Goal: Task Accomplishment & Management: Manage account settings

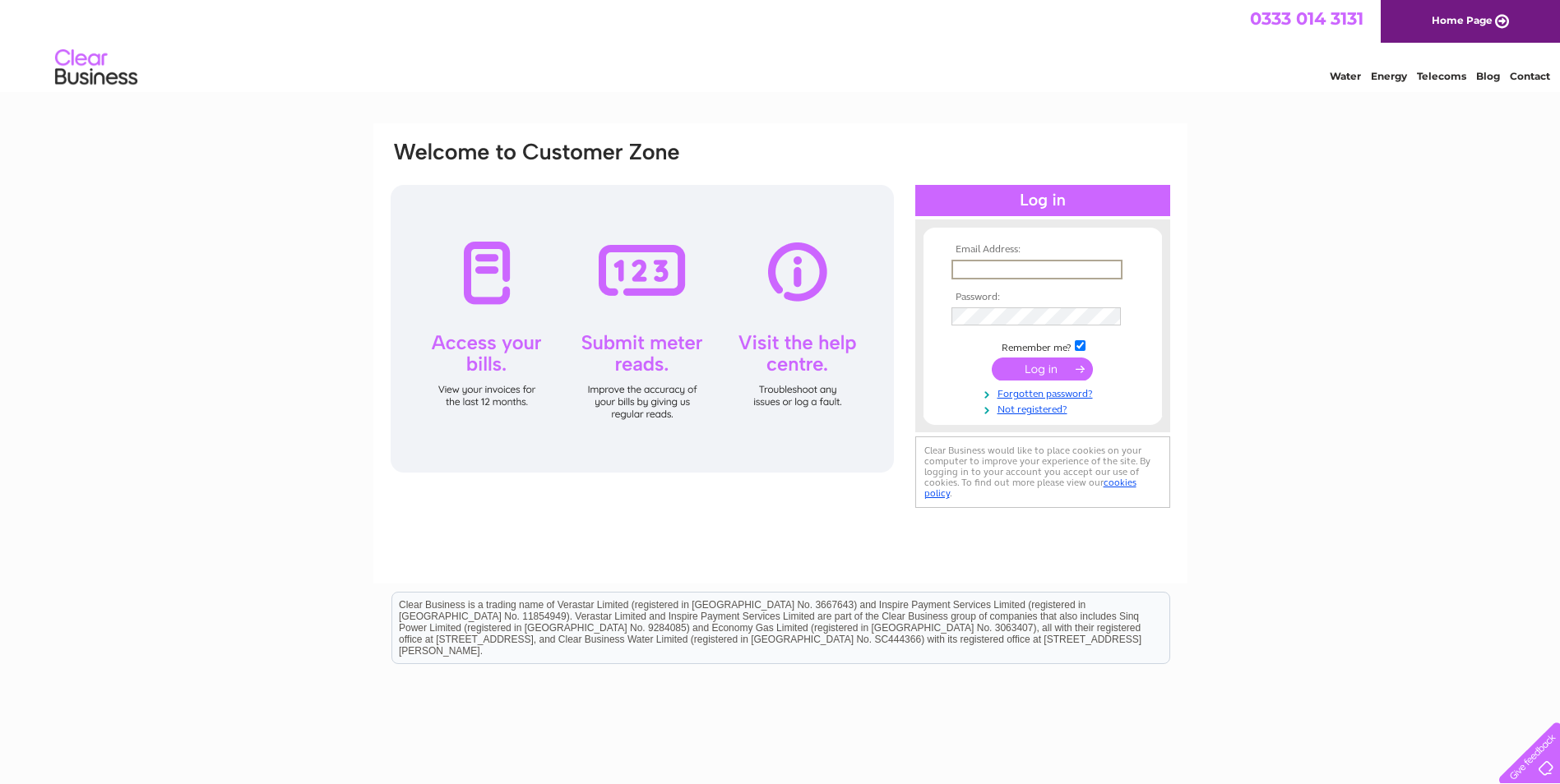
click at [992, 269] on input "text" at bounding box center [1036, 270] width 171 height 20
type input "ifix121@outlook.com"
click at [1075, 346] on input "checkbox" at bounding box center [1080, 344] width 11 height 11
checkbox input "false"
click at [1071, 356] on input "submit" at bounding box center [1042, 367] width 101 height 23
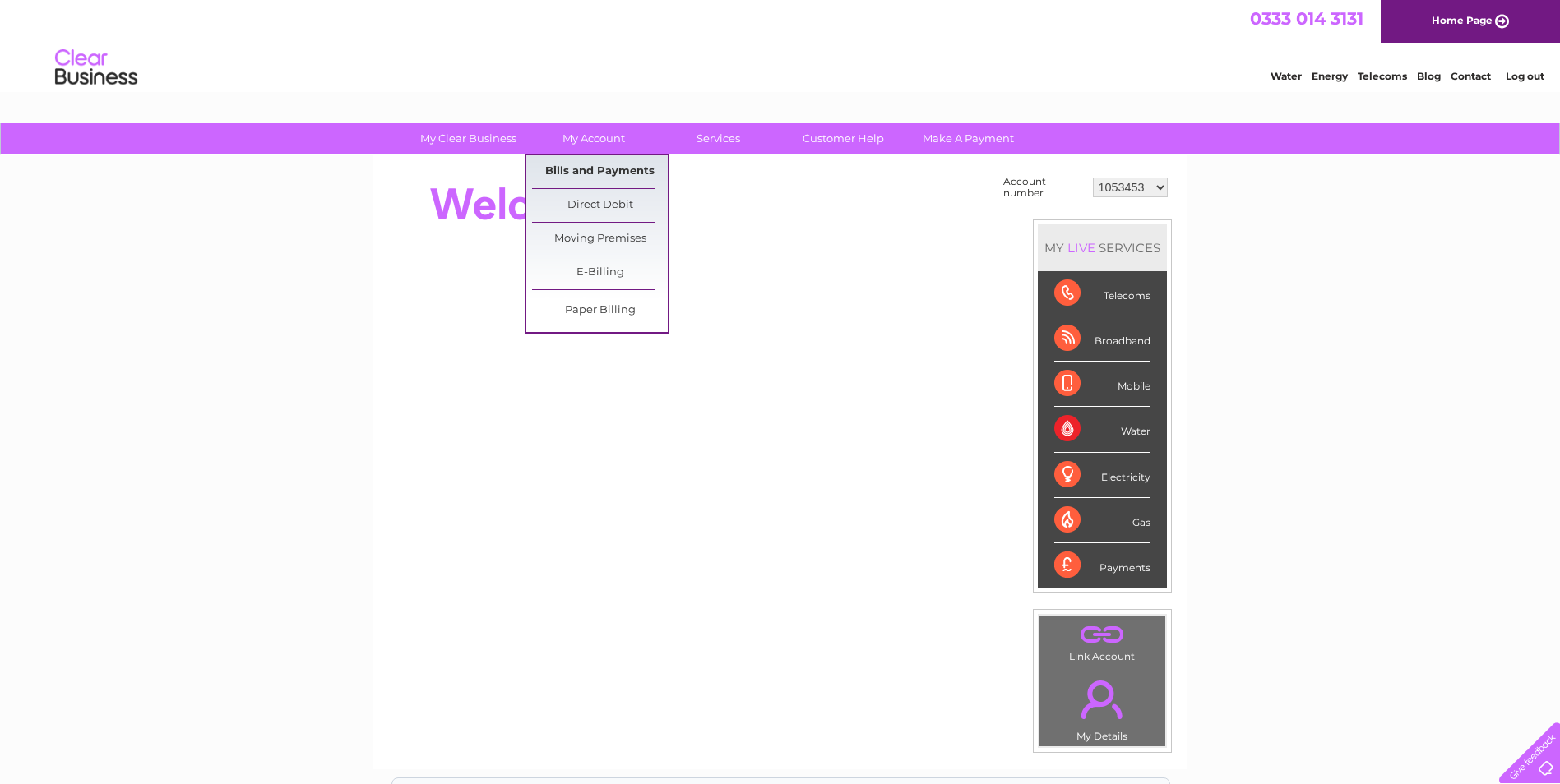
click at [590, 157] on link "Bills and Payments" at bounding box center [599, 171] width 136 height 33
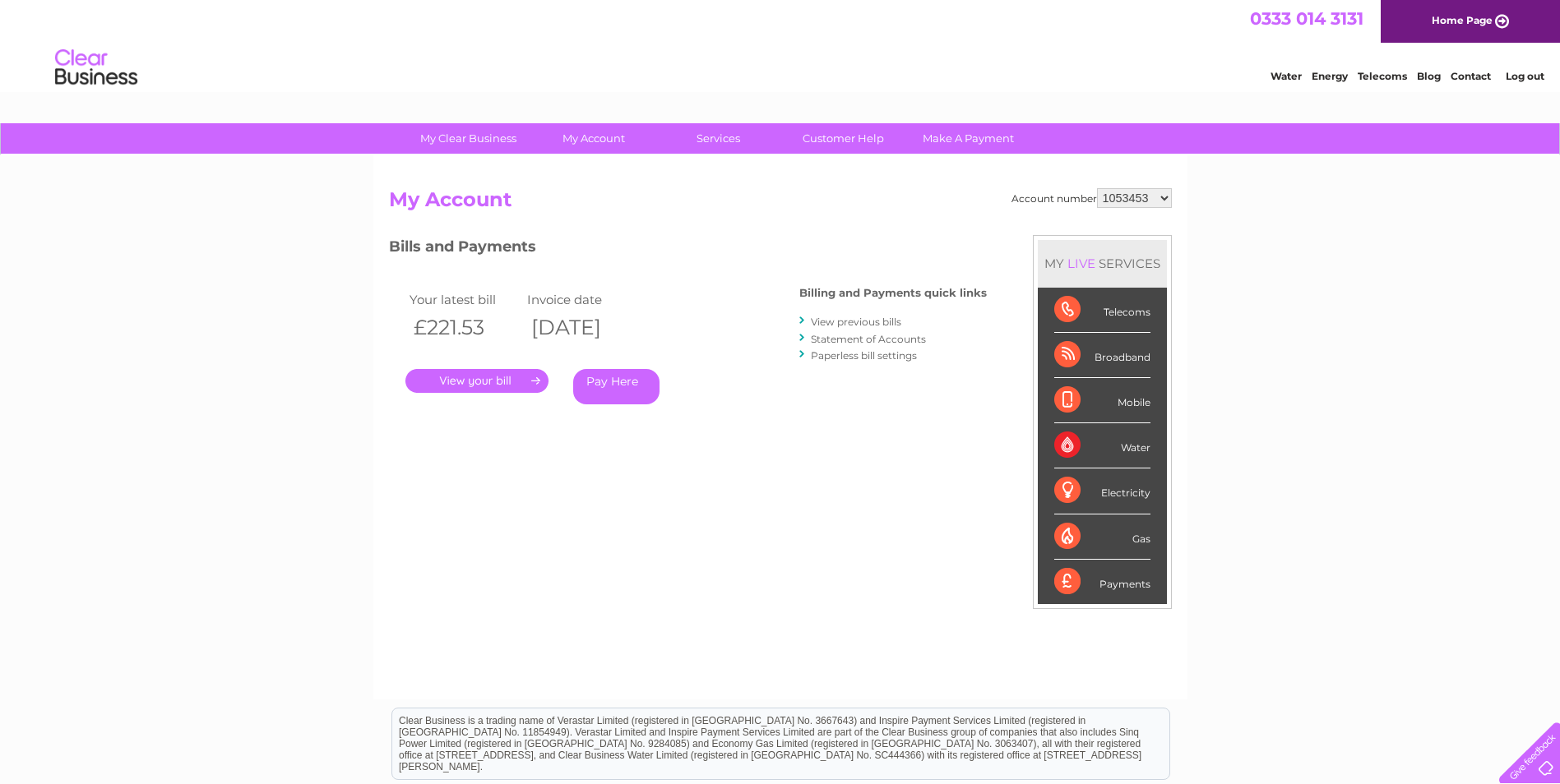
click at [1138, 193] on select "1053453 30315914" at bounding box center [1134, 198] width 74 height 20
select select "30315914"
click at [1097, 188] on select "1053453 30315914" at bounding box center [1134, 198] width 74 height 20
click at [640, 375] on link "Pay Here" at bounding box center [616, 387] width 86 height 36
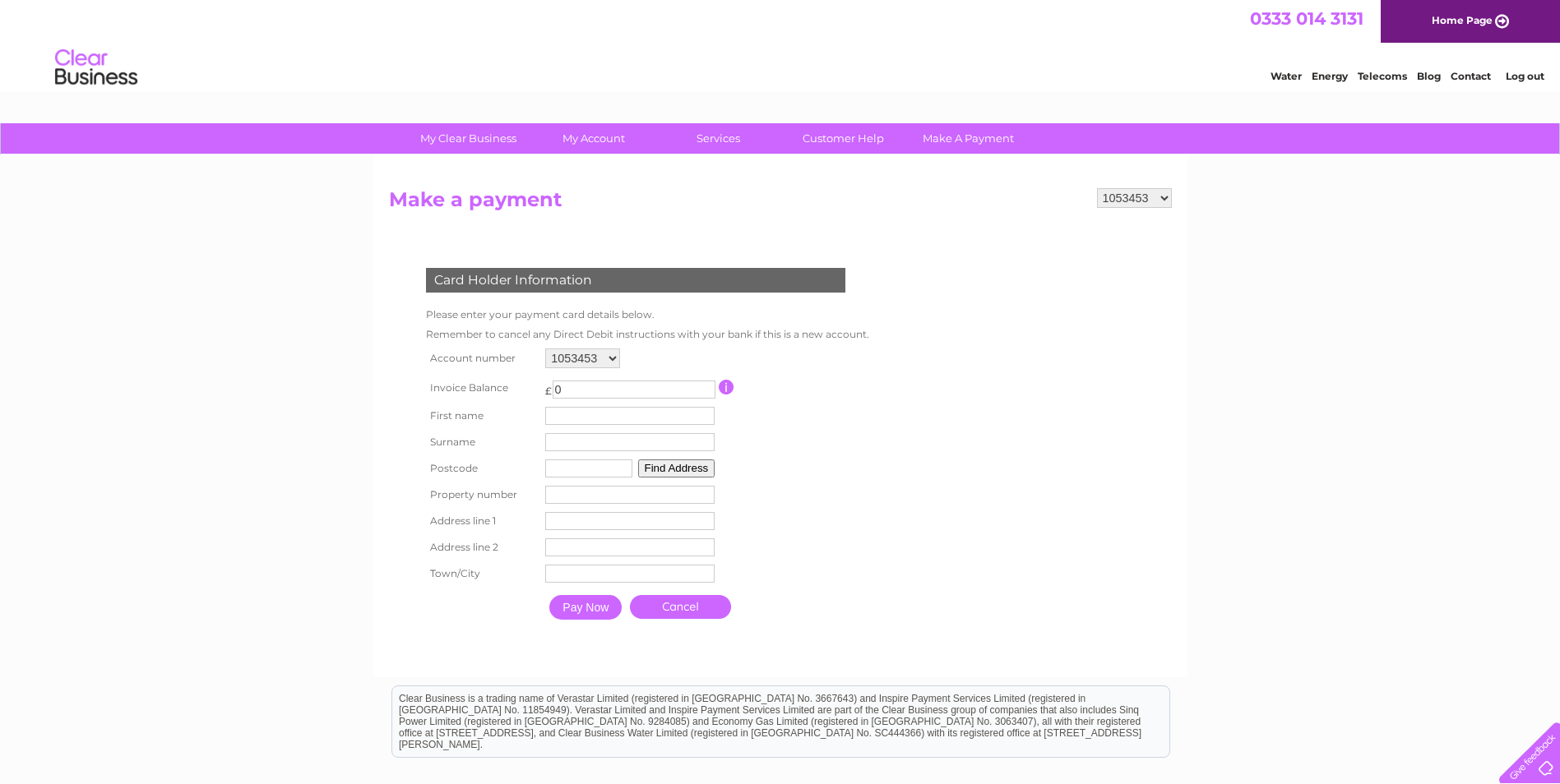
click at [695, 601] on link "Cancel" at bounding box center [680, 607] width 101 height 24
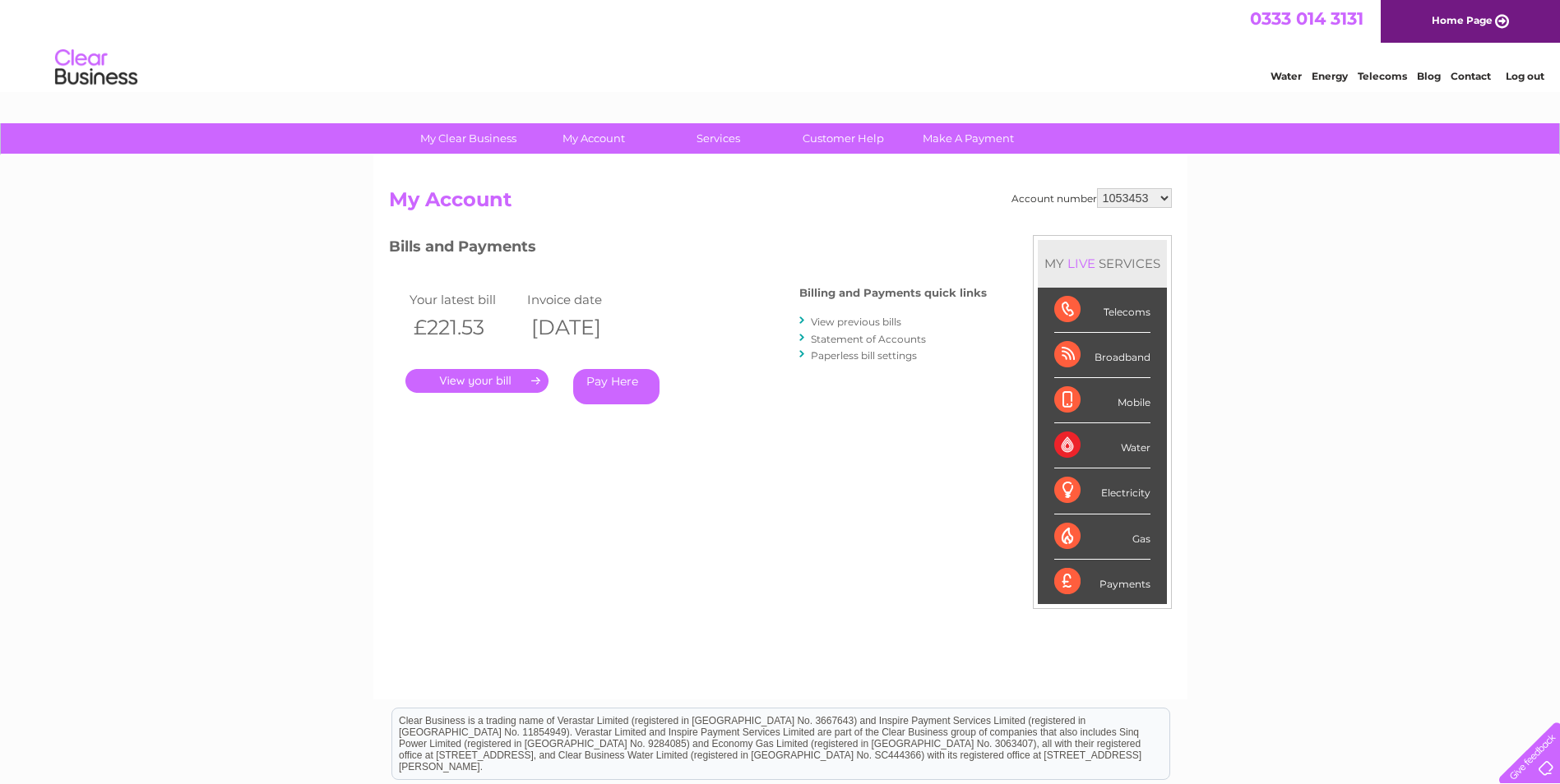
click at [1157, 200] on select "1053453 30315914" at bounding box center [1134, 198] width 74 height 20
select select "30315914"
click at [1097, 188] on select "1053453 30315914" at bounding box center [1134, 198] width 74 height 20
click at [635, 387] on link "Pay Here" at bounding box center [616, 387] width 86 height 36
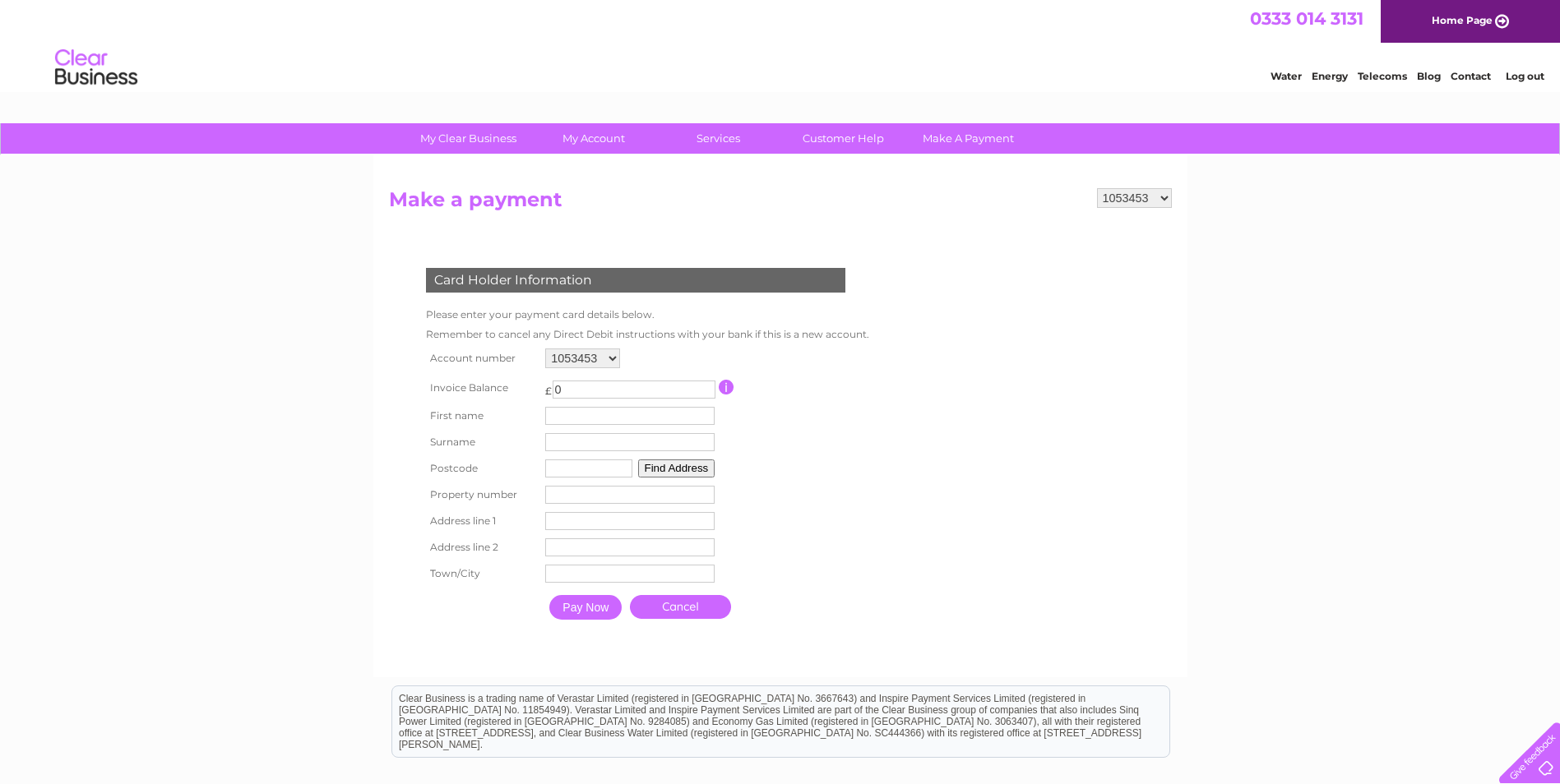
click at [1157, 193] on select "1053453 30315914" at bounding box center [1134, 198] width 74 height 20
select select "30315914"
click at [1097, 188] on select "1053453 30315914" at bounding box center [1134, 198] width 74 height 20
click at [616, 415] on input "text" at bounding box center [630, 415] width 170 height 18
type input "Stephen"
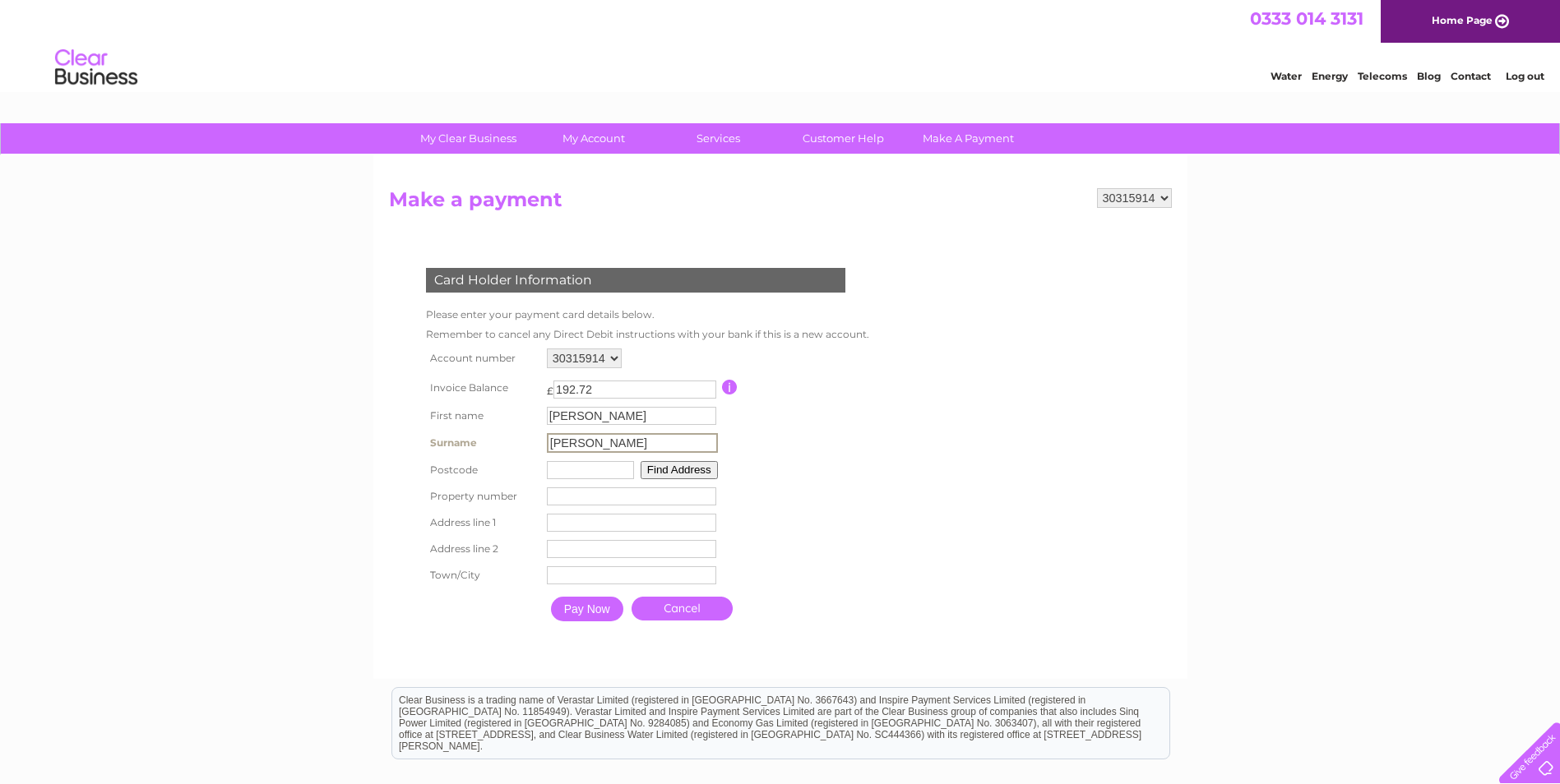
type input "Meek"
type input "G680BW"
click at [658, 463] on button "Find Address" at bounding box center [676, 468] width 77 height 18
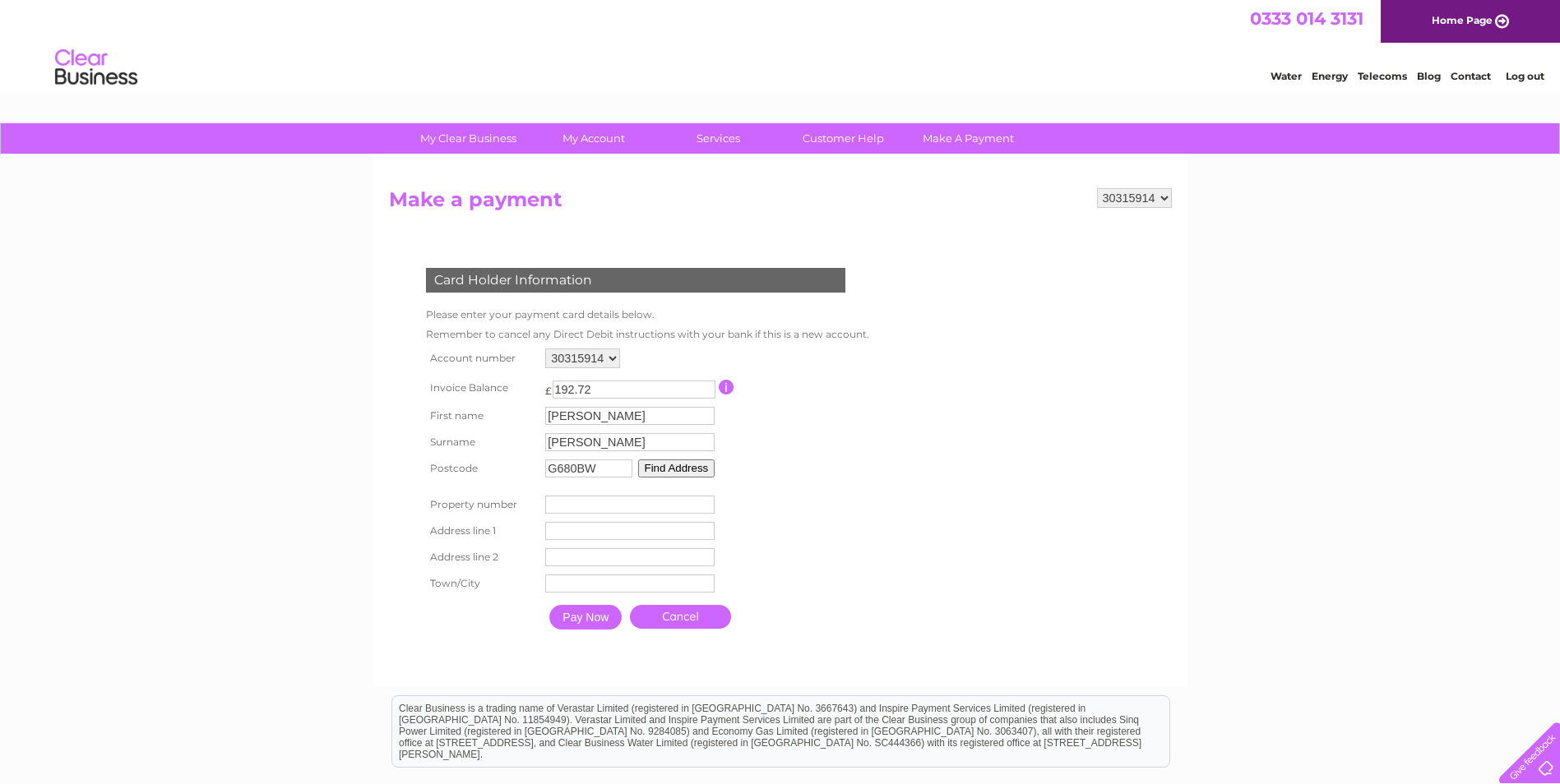
click at [606, 503] on input "number" at bounding box center [630, 504] width 170 height 18
click at [707, 501] on input "1" at bounding box center [630, 504] width 170 height 18
click at [702, 508] on input "0" at bounding box center [630, 504] width 170 height 18
drag, startPoint x: 671, startPoint y: 506, endPoint x: 529, endPoint y: 515, distance: 142.3
click at [529, 515] on tr "Property number 0 Property Number" at bounding box center [644, 504] width 444 height 27
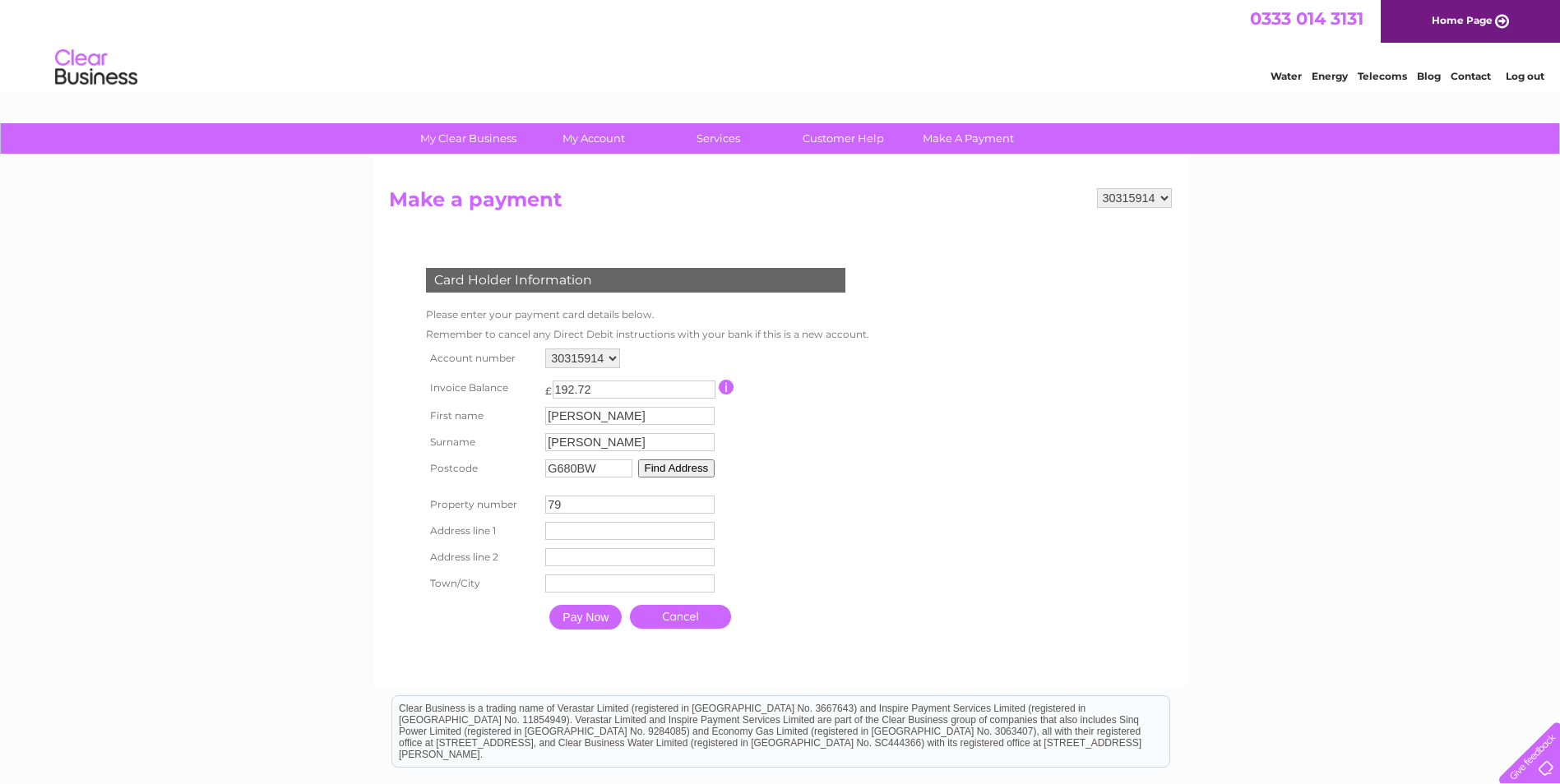
type input "79"
click at [667, 465] on button "Find Address" at bounding box center [676, 468] width 77 height 18
click at [571, 465] on input "G680BW" at bounding box center [589, 468] width 87 height 18
type input "G68 0BW"
click at [658, 464] on button "Find Address" at bounding box center [676, 468] width 77 height 18
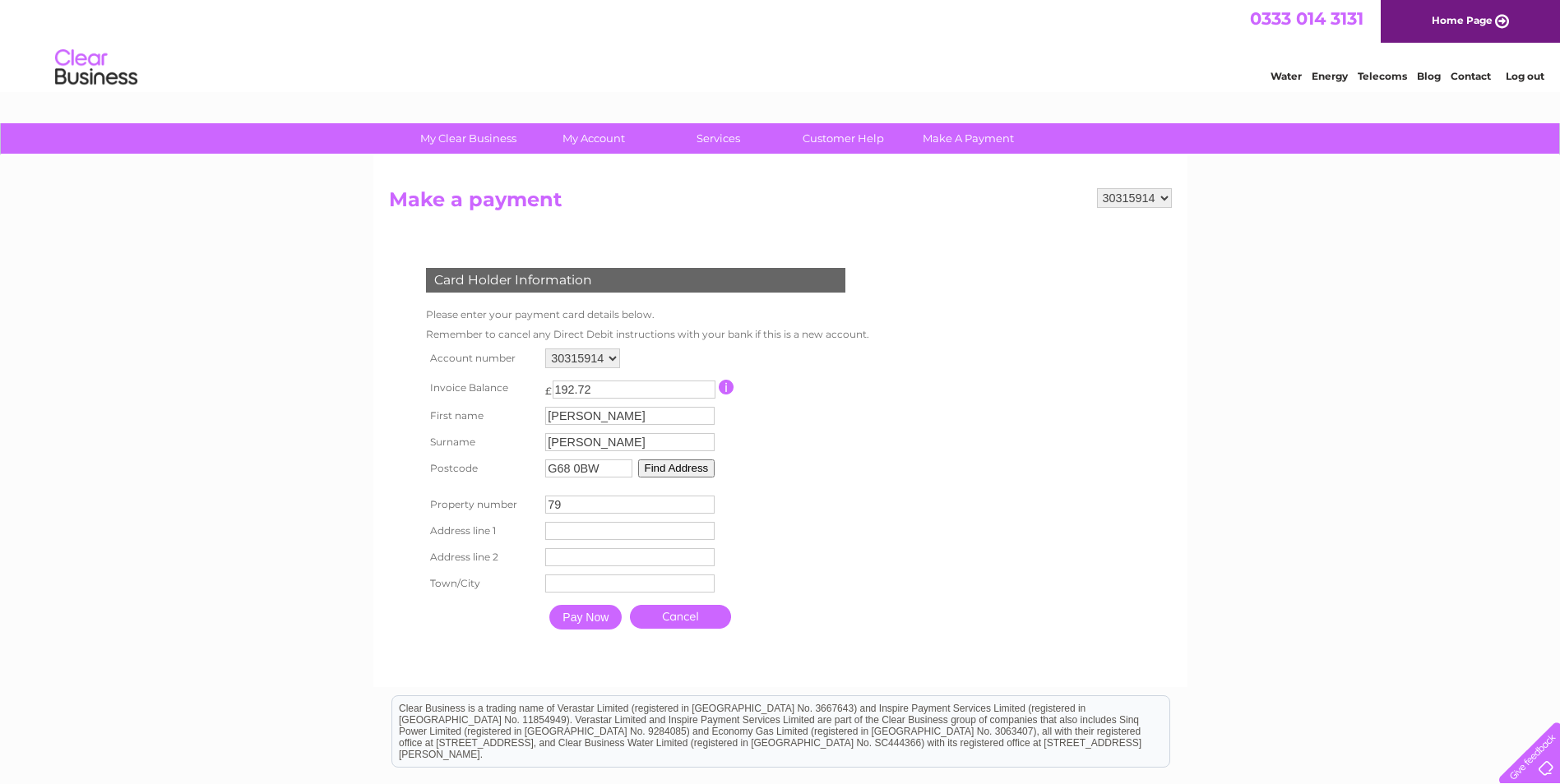
click at [567, 534] on input "text" at bounding box center [630, 530] width 170 height 18
type input "Belleisle Drive"
type input "K"
type input "Cumbernauld"
click at [590, 625] on input "Pay Now" at bounding box center [585, 616] width 72 height 25
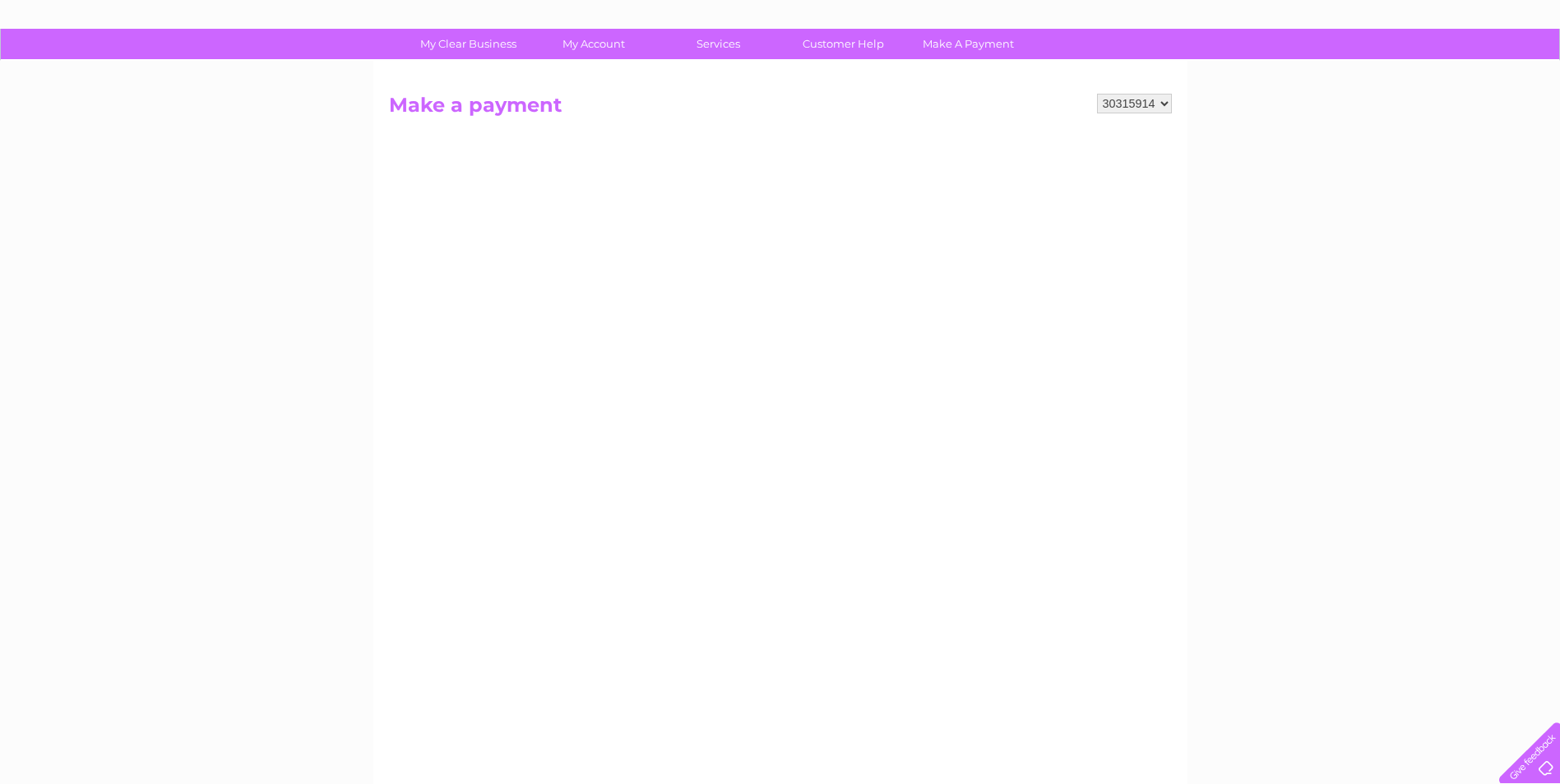
scroll to position [82, 0]
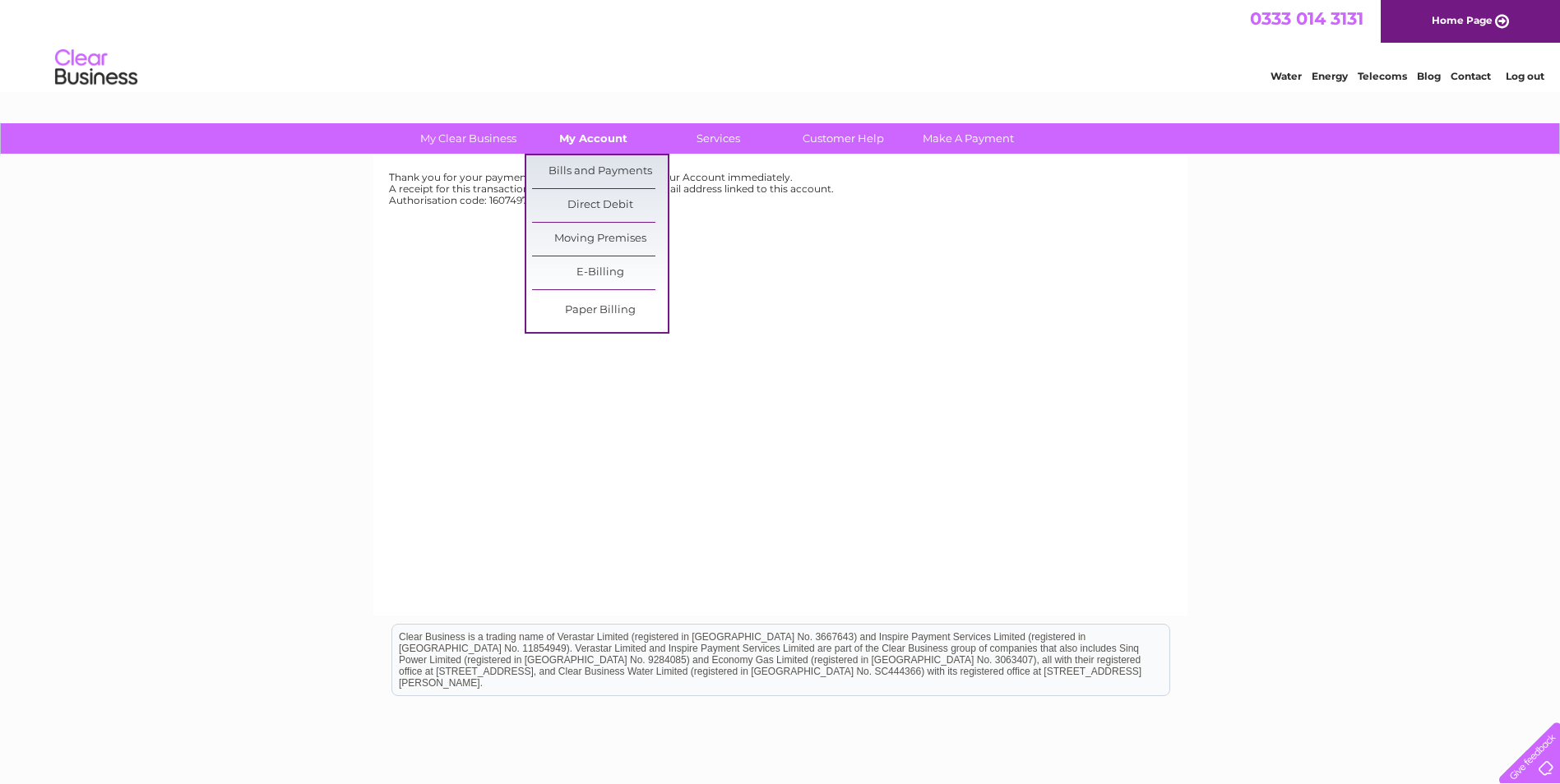
click at [614, 138] on link "My Account" at bounding box center [593, 138] width 136 height 31
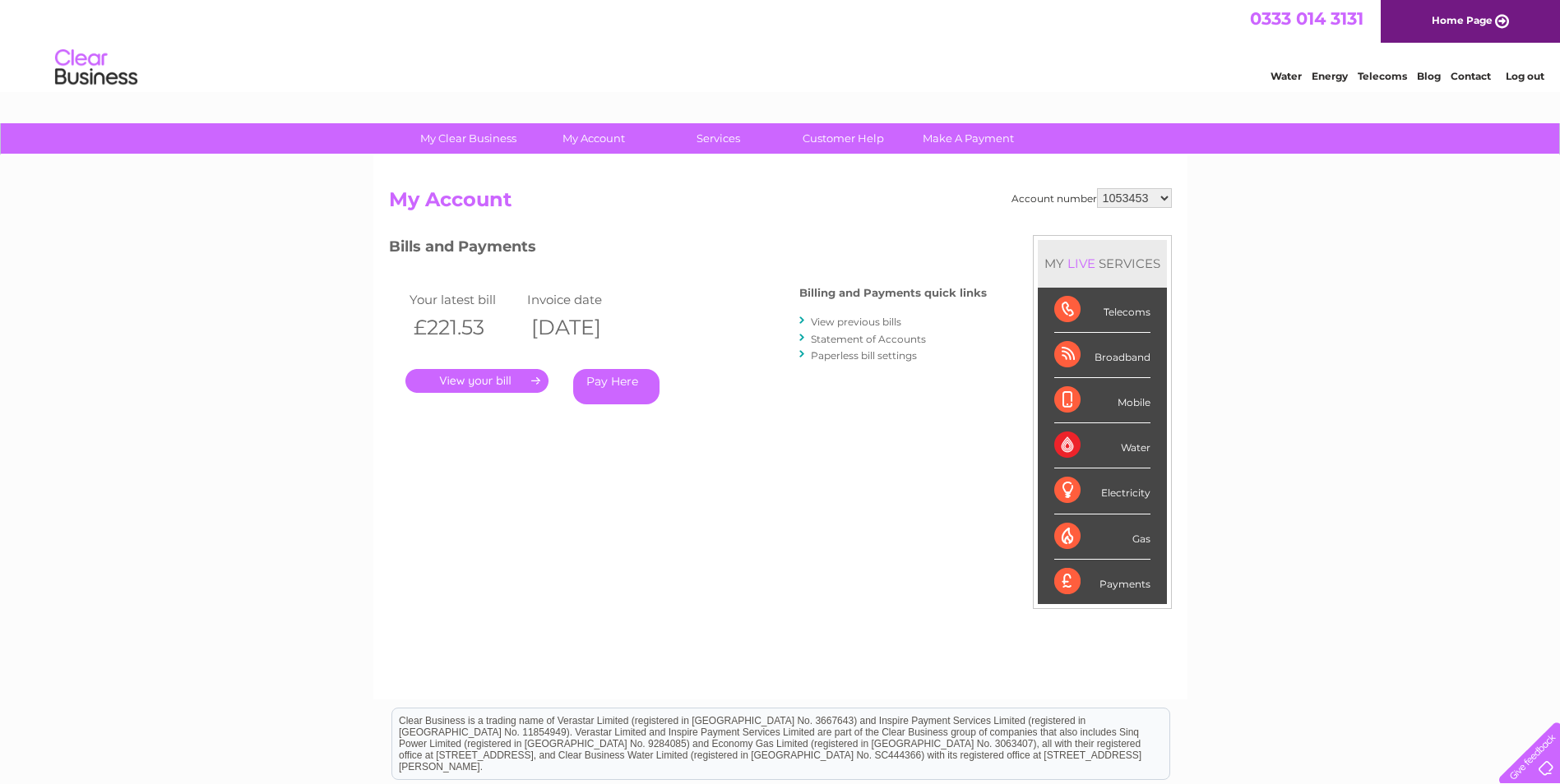
click at [1109, 198] on select "1053453 30315914" at bounding box center [1134, 198] width 74 height 20
select select "30315914"
click at [1097, 188] on select "1053453 30315914" at bounding box center [1134, 198] width 74 height 20
click at [869, 319] on link "View previous bills" at bounding box center [855, 321] width 90 height 12
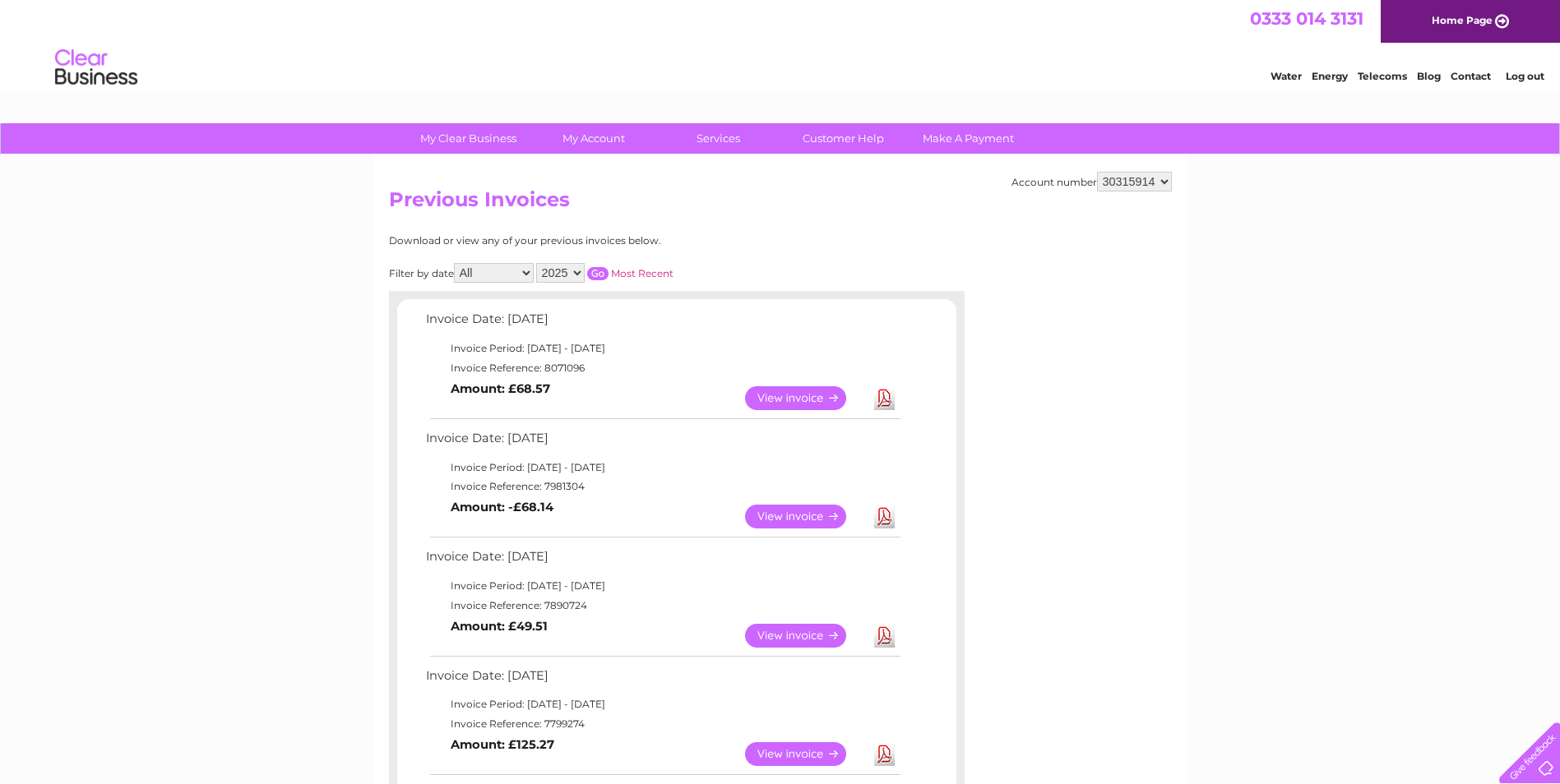
click at [779, 406] on link "View" at bounding box center [805, 398] width 121 height 24
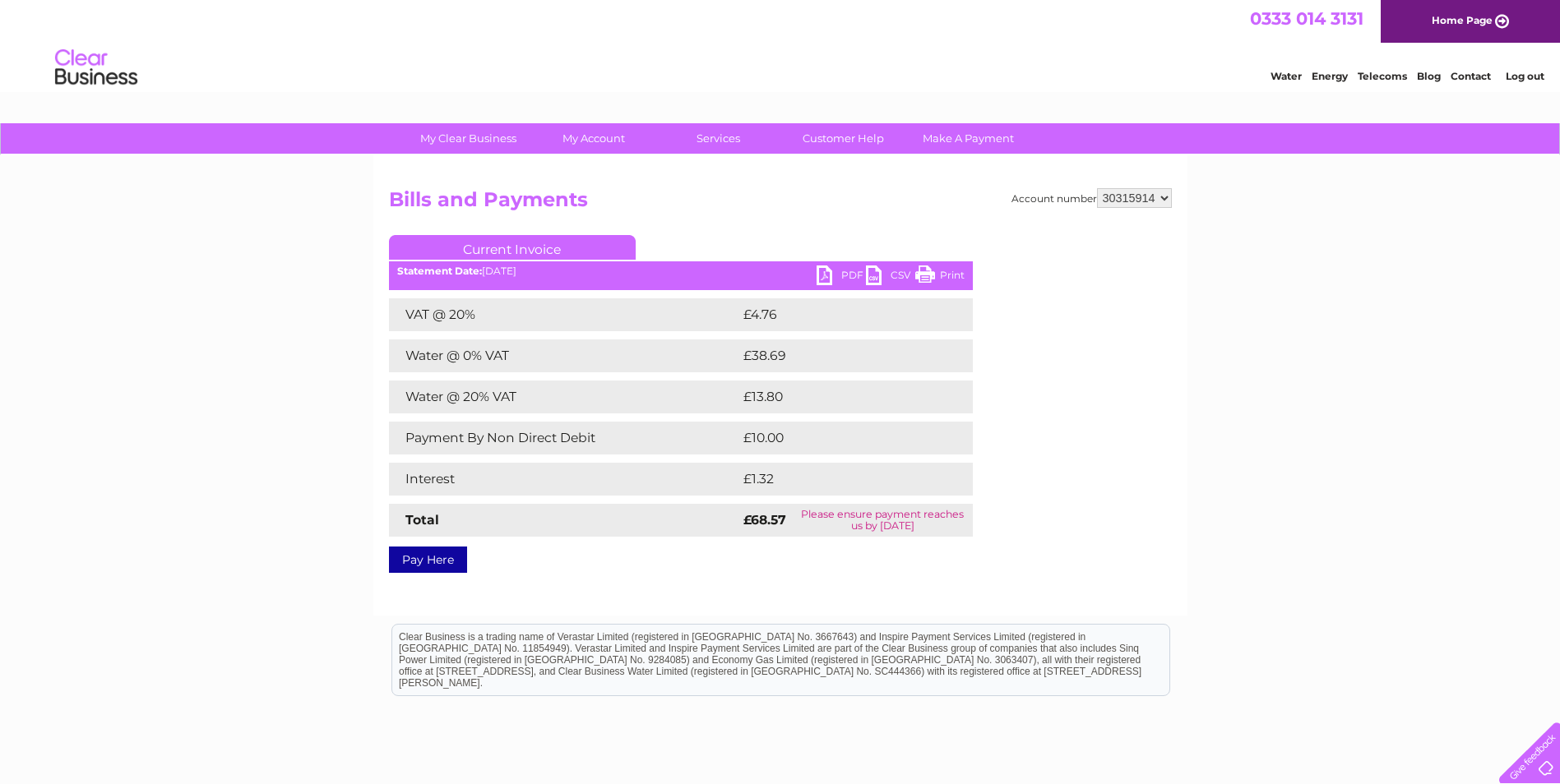
drag, startPoint x: 820, startPoint y: 430, endPoint x: 630, endPoint y: 453, distance: 191.4
click at [630, 453] on tr "Payment By Non Direct Debit £10.00" at bounding box center [680, 437] width 584 height 33
click at [1137, 197] on select "1053453 30315914" at bounding box center [1134, 198] width 74 height 20
click at [826, 268] on link "PDF" at bounding box center [841, 278] width 50 height 24
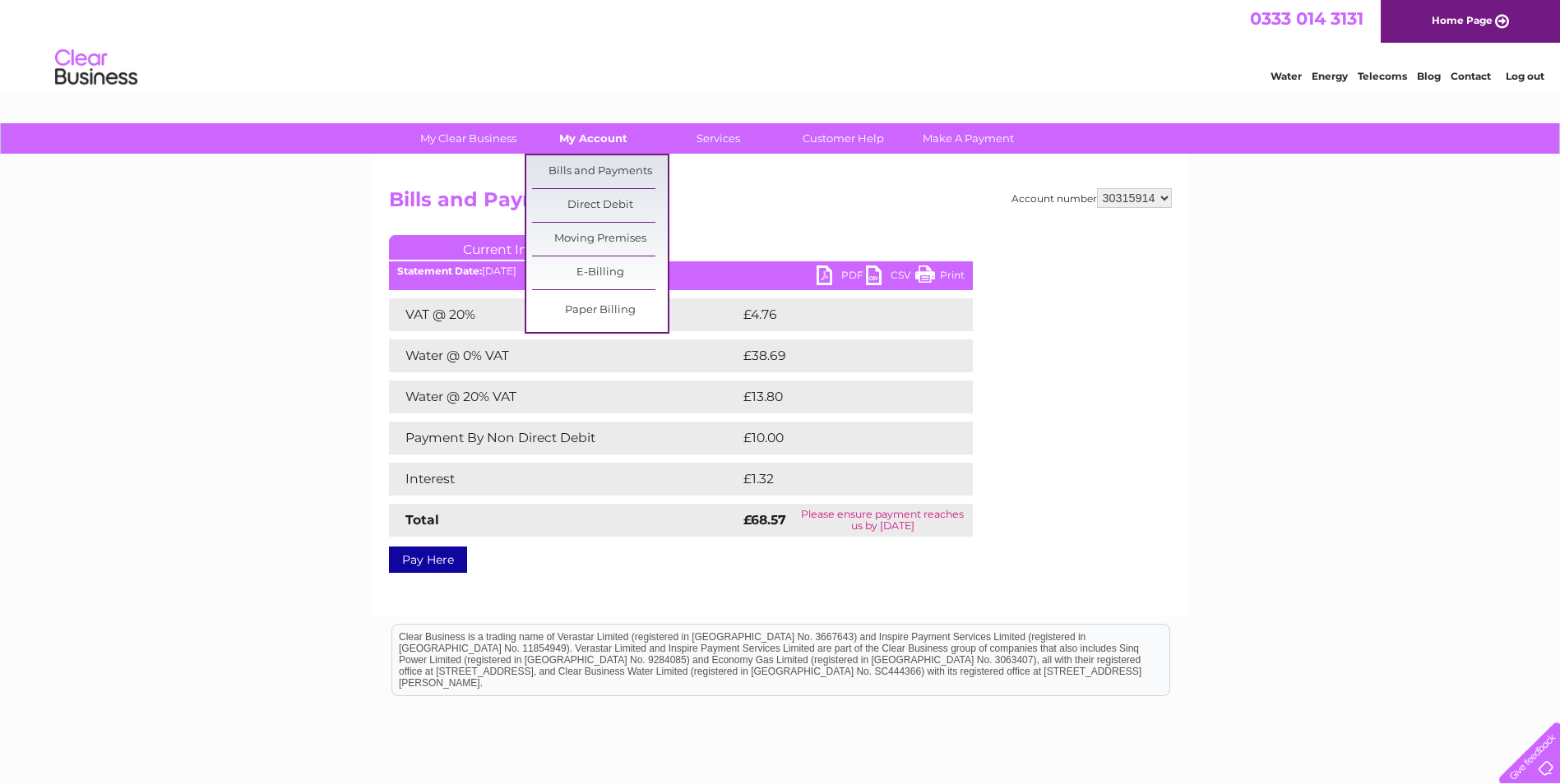
click at [604, 136] on link "My Account" at bounding box center [593, 138] width 136 height 31
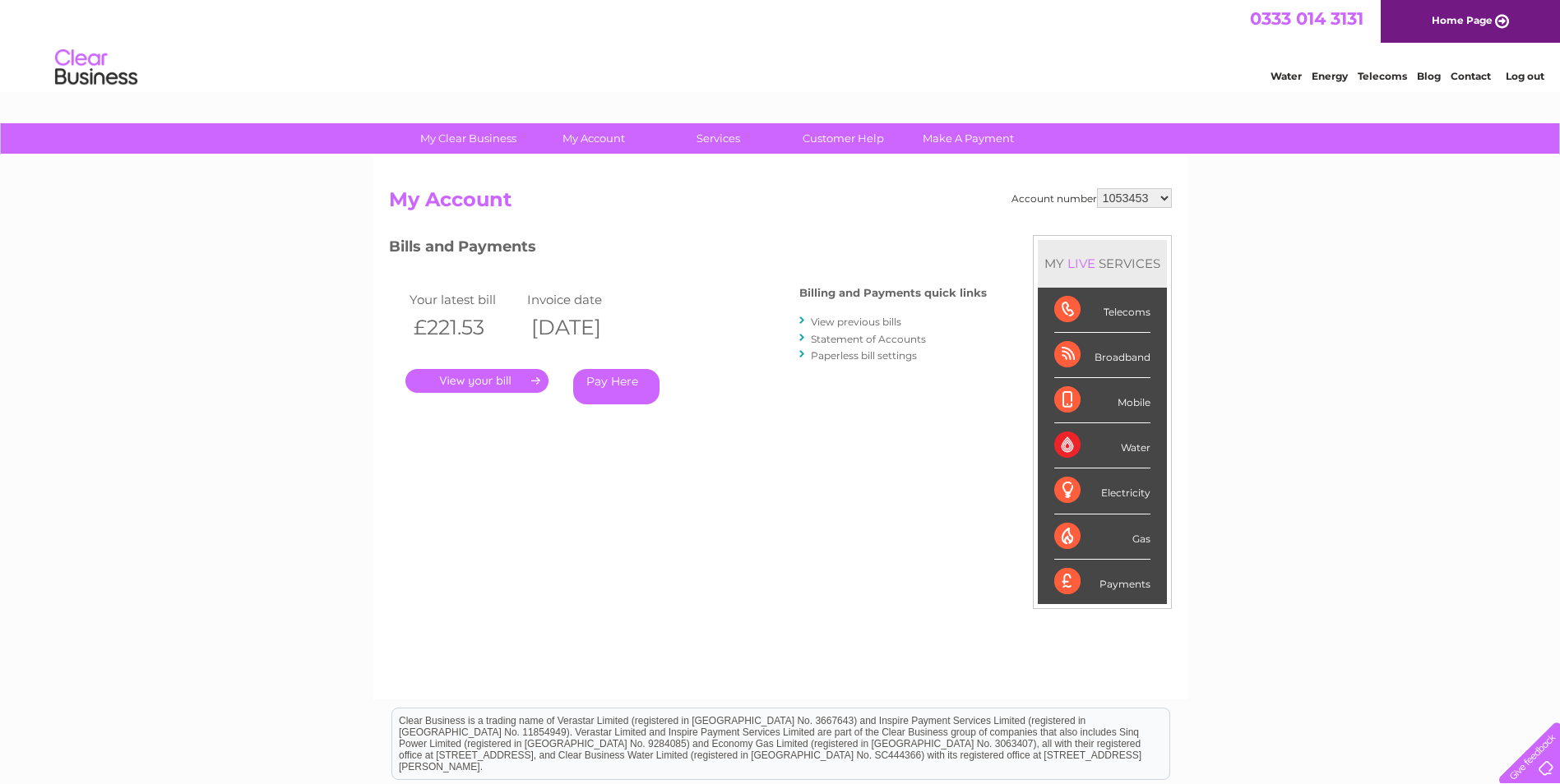
click at [867, 320] on link "View previous bills" at bounding box center [855, 321] width 90 height 12
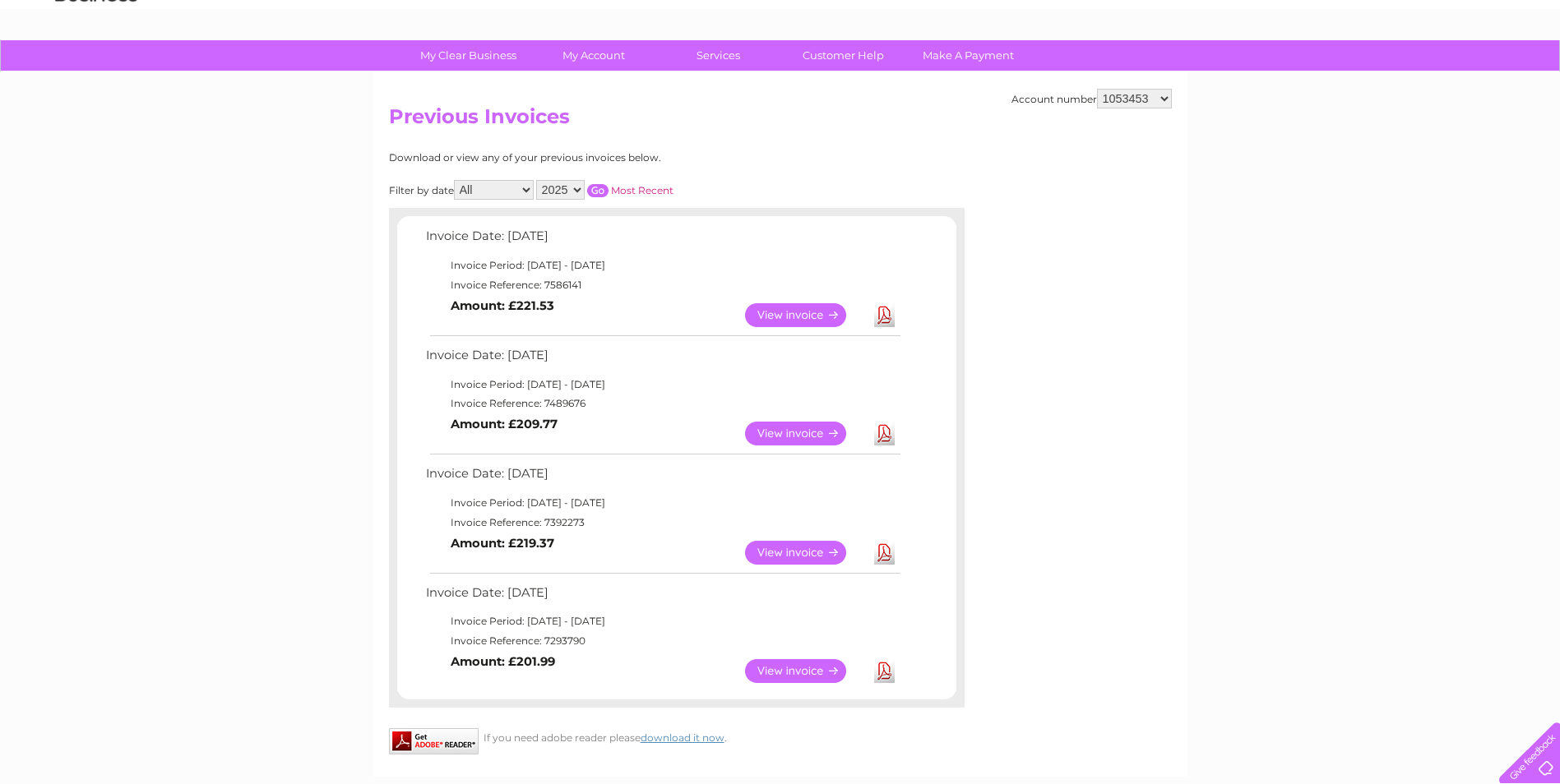
scroll to position [82, 0]
click at [572, 199] on select "2025 2024 2023 2022" at bounding box center [560, 190] width 49 height 20
select select "2024"
click at [538, 180] on select "2025 2024 2023 2022" at bounding box center [560, 190] width 49 height 20
click at [605, 189] on input "button" at bounding box center [598, 191] width 22 height 13
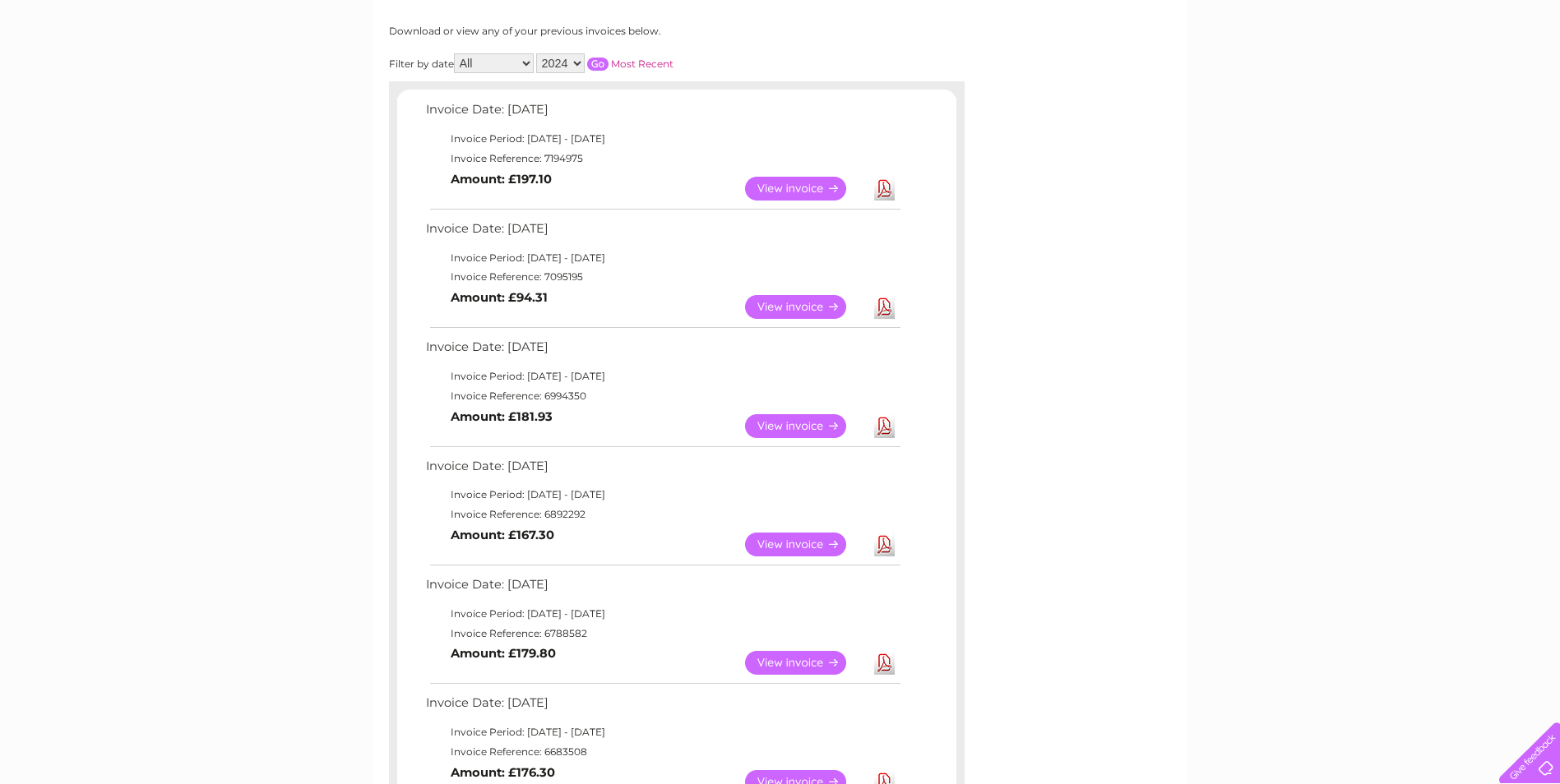
scroll to position [247, 0]
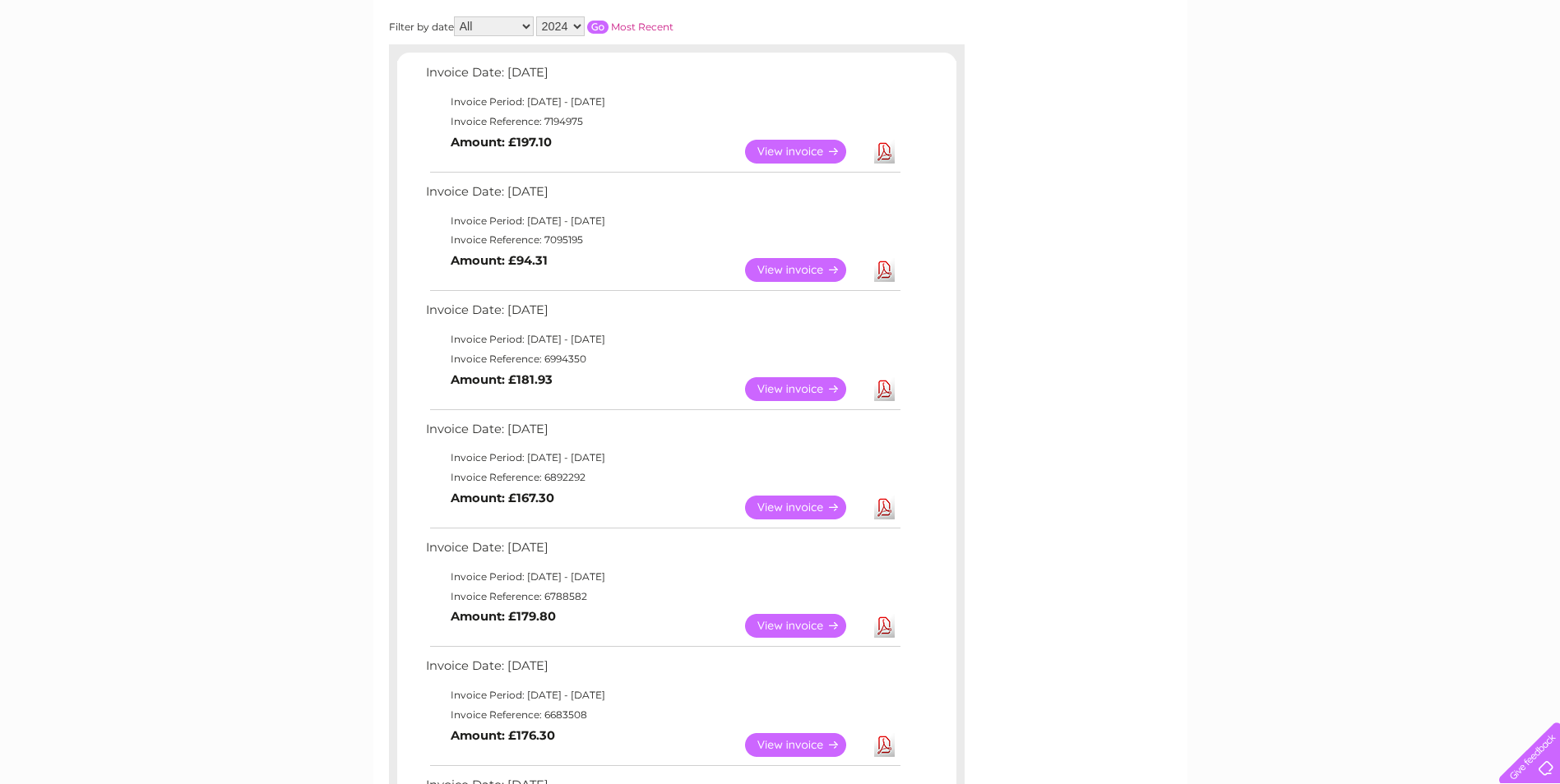
click at [794, 389] on link "View" at bounding box center [805, 390] width 121 height 24
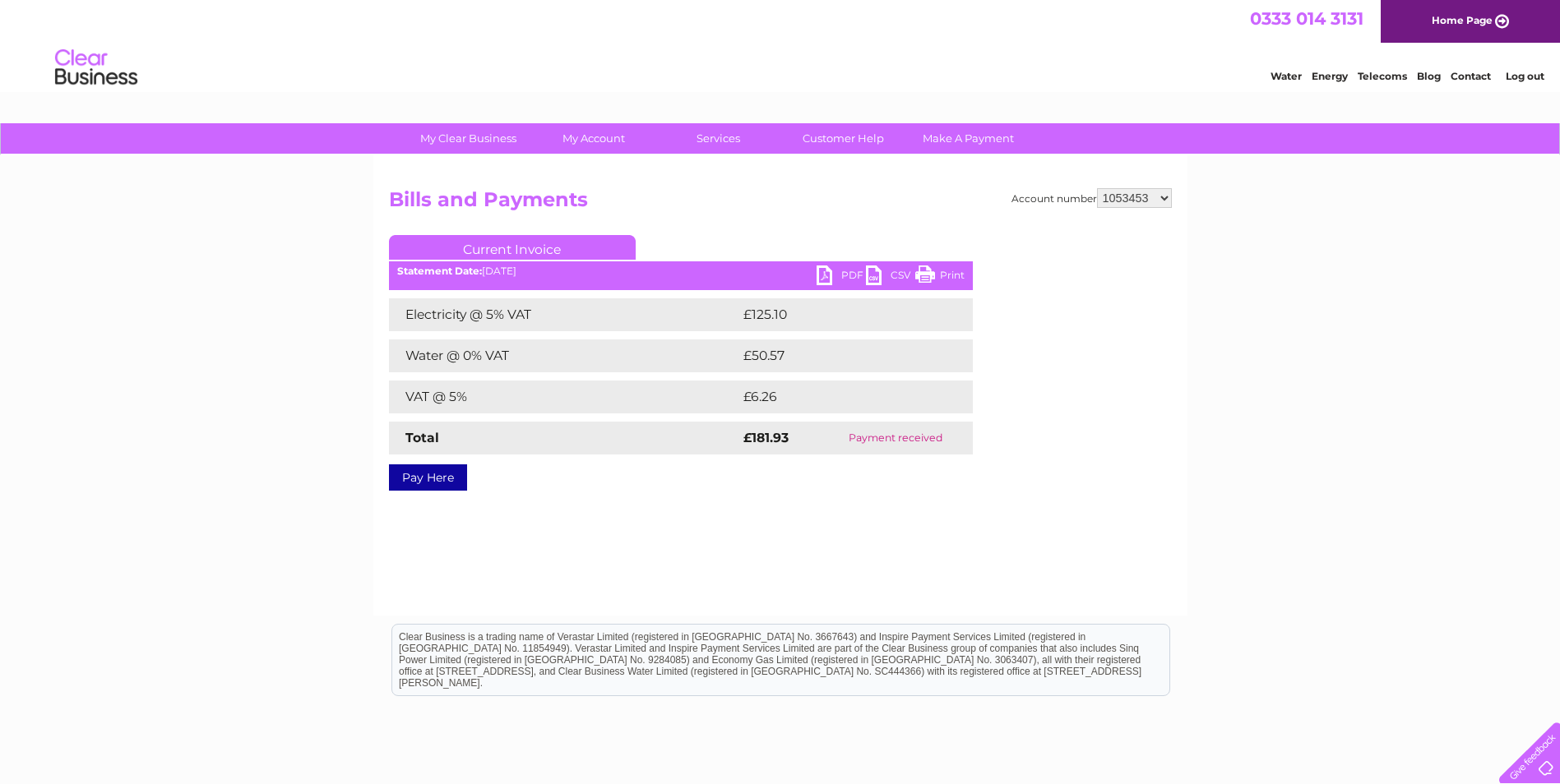
click at [854, 275] on link "PDF" at bounding box center [841, 278] width 50 height 24
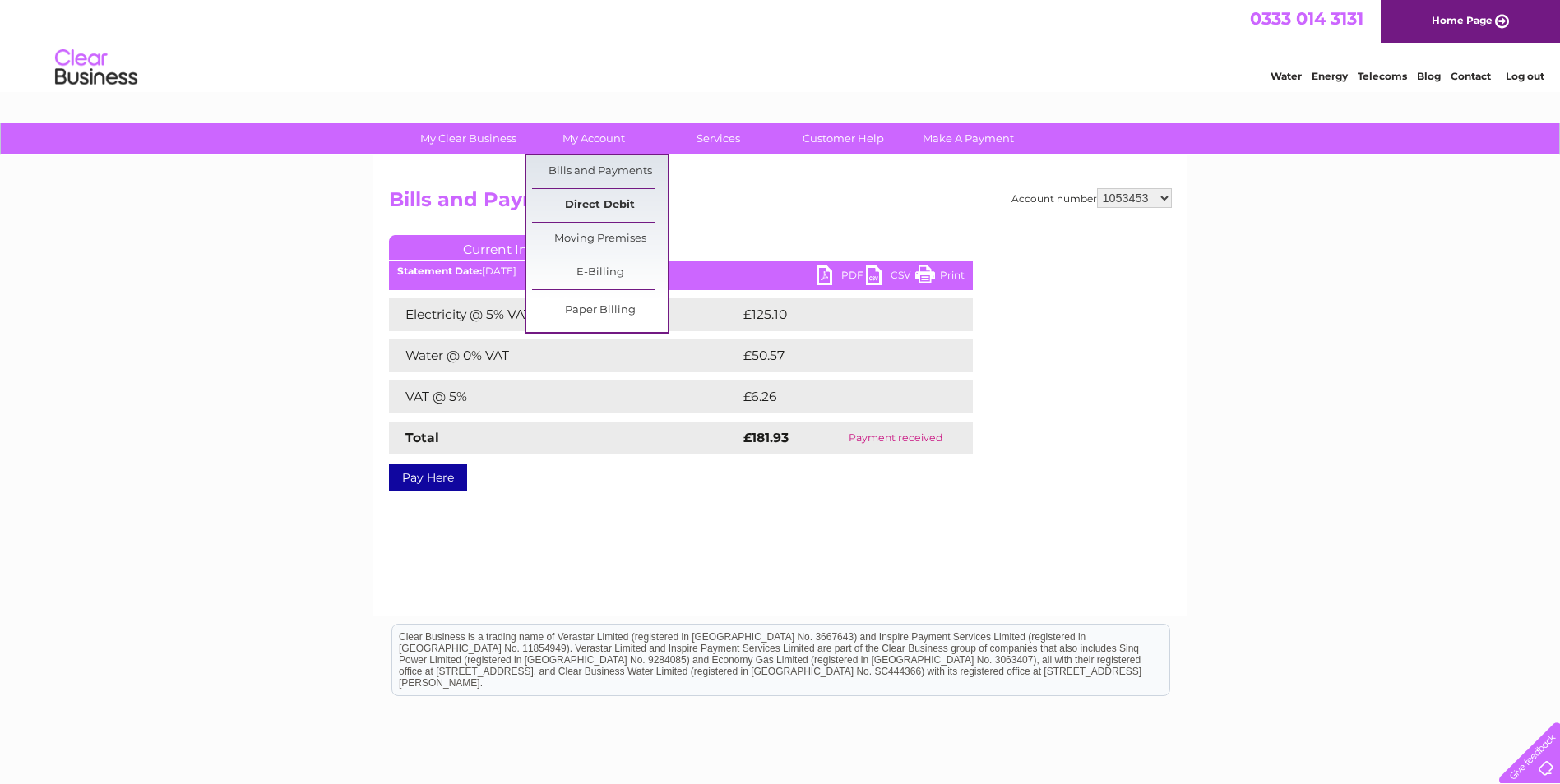
click at [588, 206] on link "Direct Debit" at bounding box center [599, 205] width 136 height 33
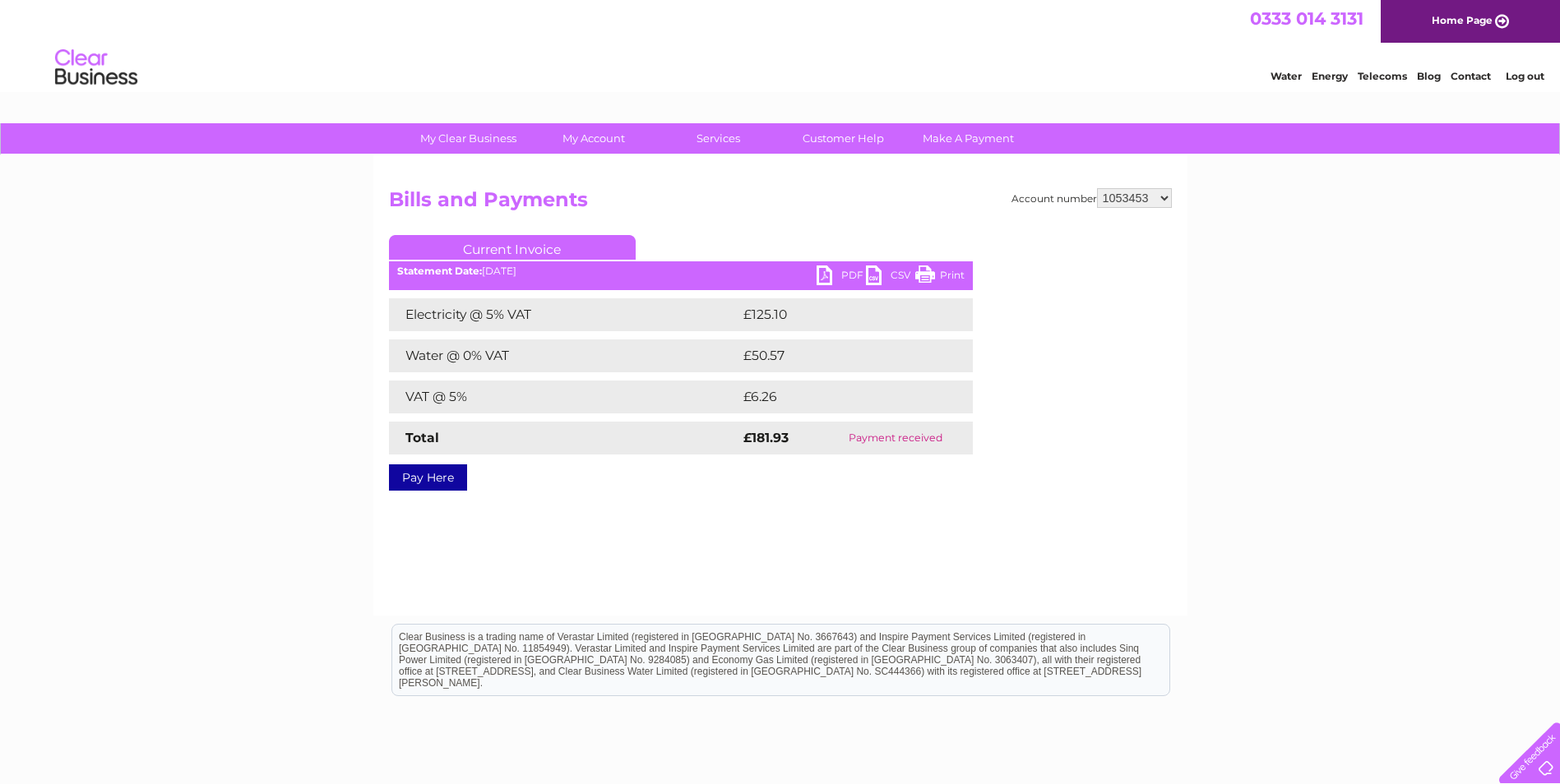
click at [1156, 206] on select "1053453 30315914" at bounding box center [1134, 198] width 74 height 20
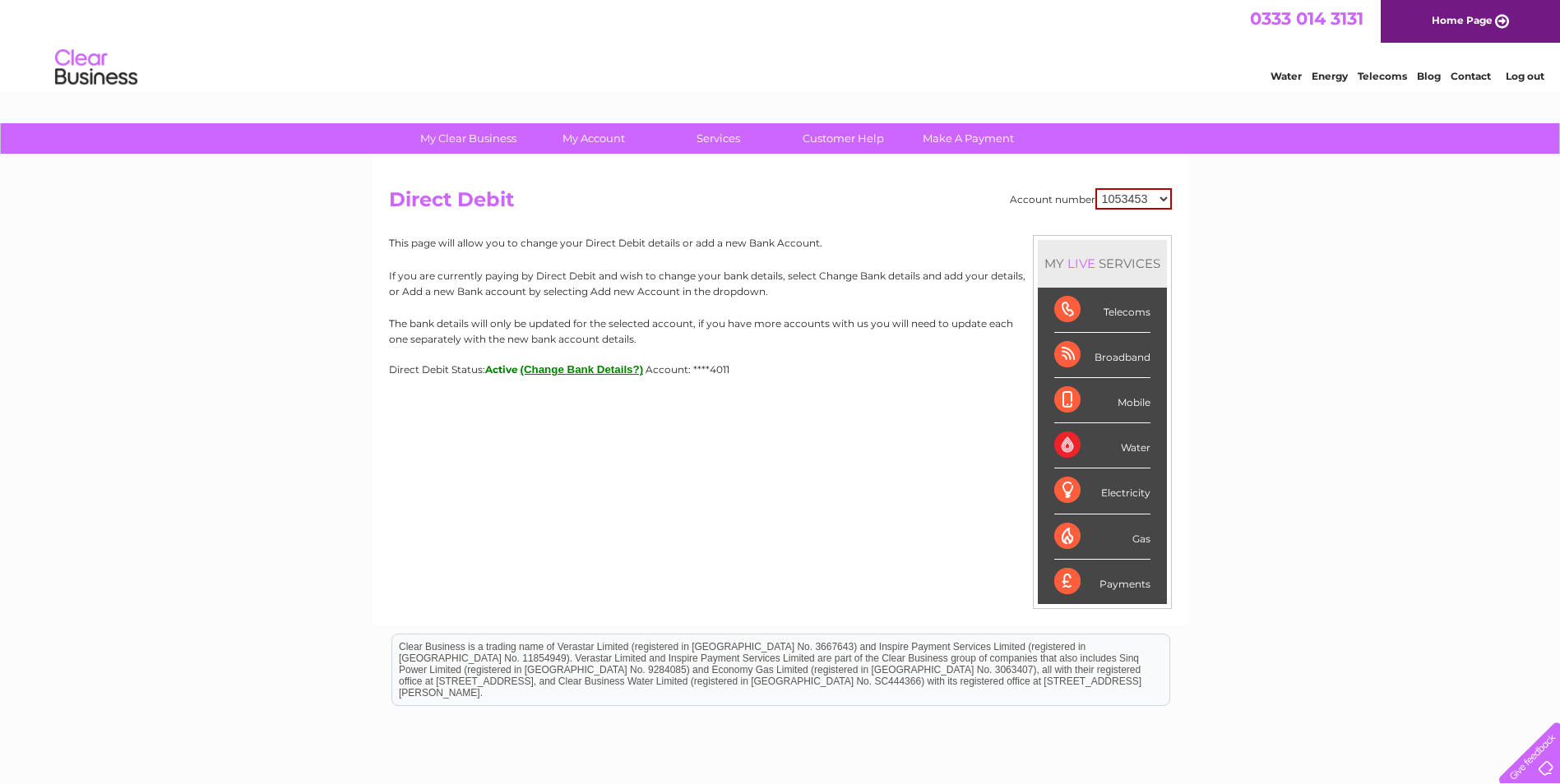
click at [1117, 192] on select "1053453 30315914" at bounding box center [1133, 199] width 76 height 22
select select "30315914"
click at [1095, 188] on select "1053453 30315914" at bounding box center [1133, 199] width 76 height 22
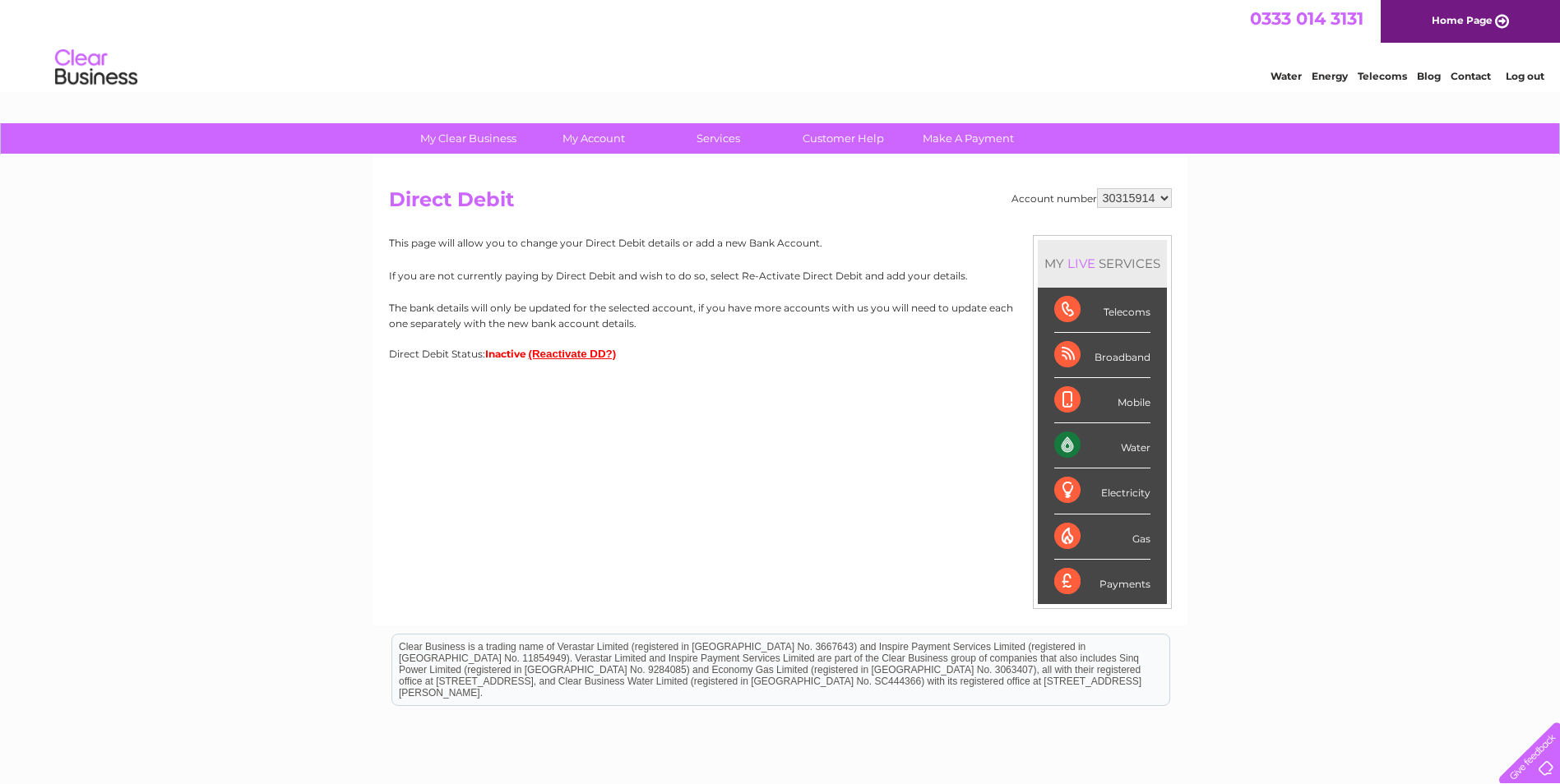
click at [558, 354] on button "(Reactivate DD?)" at bounding box center [572, 354] width 88 height 12
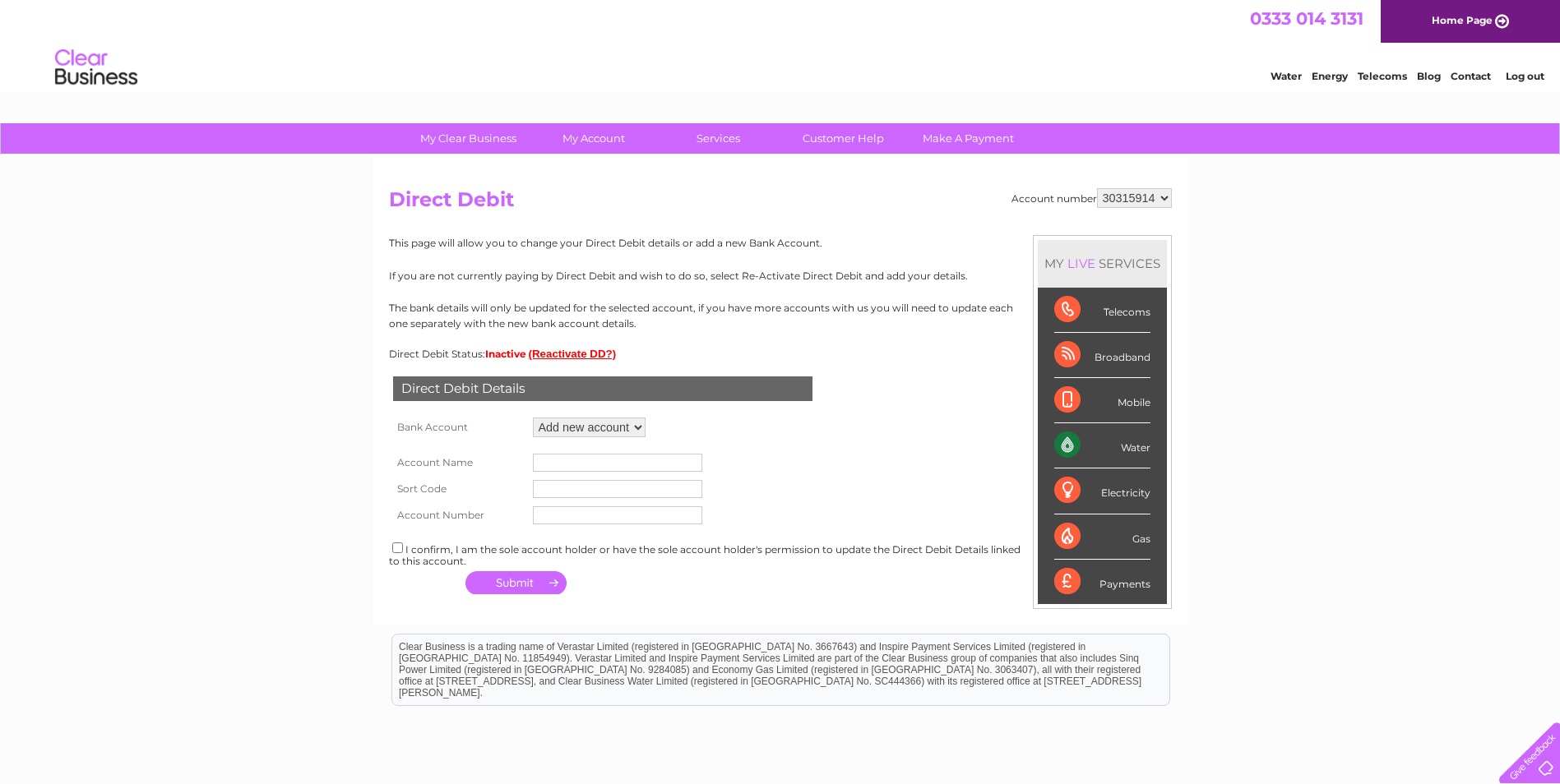
click at [560, 459] on input "text" at bounding box center [617, 463] width 170 height 18
click at [620, 416] on td "Add new account" at bounding box center [589, 427] width 121 height 28
click at [621, 425] on select "Add new account" at bounding box center [589, 427] width 113 height 20
drag, startPoint x: 621, startPoint y: 425, endPoint x: 636, endPoint y: 419, distance: 16.2
click at [621, 425] on select "Add new account" at bounding box center [589, 427] width 113 height 20
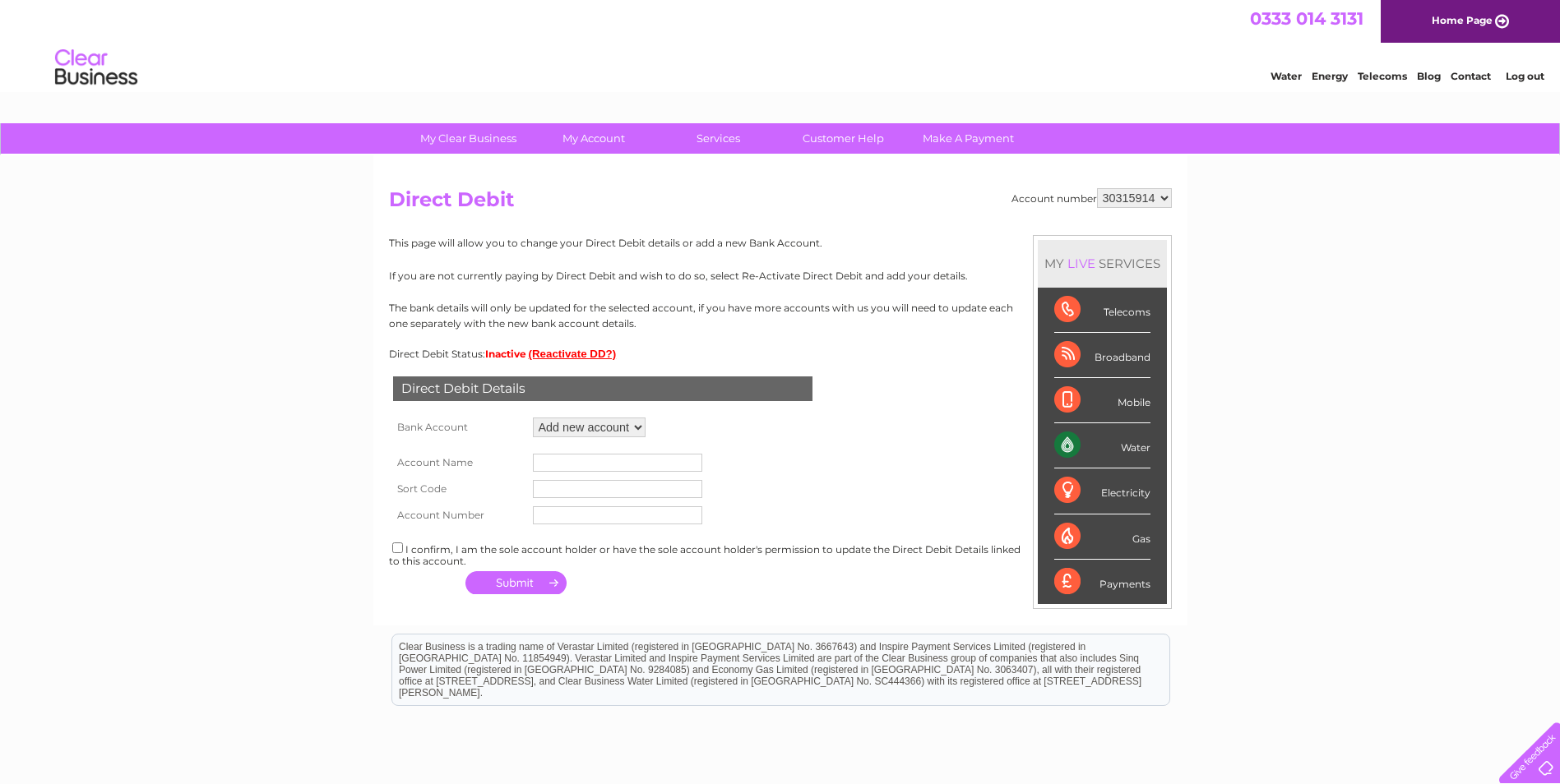
click at [682, 411] on td "Direct Debit Details" at bounding box center [602, 387] width 427 height 54
click at [592, 459] on input "text" at bounding box center [617, 463] width 170 height 18
click at [119, 478] on div "My Clear Business Login Details My Details My Preferences Link Account My Accou…" at bounding box center [780, 514] width 1560 height 783
click at [580, 460] on input "text" at bounding box center [617, 463] width 170 height 18
click at [597, 512] on input "text" at bounding box center [617, 515] width 170 height 18
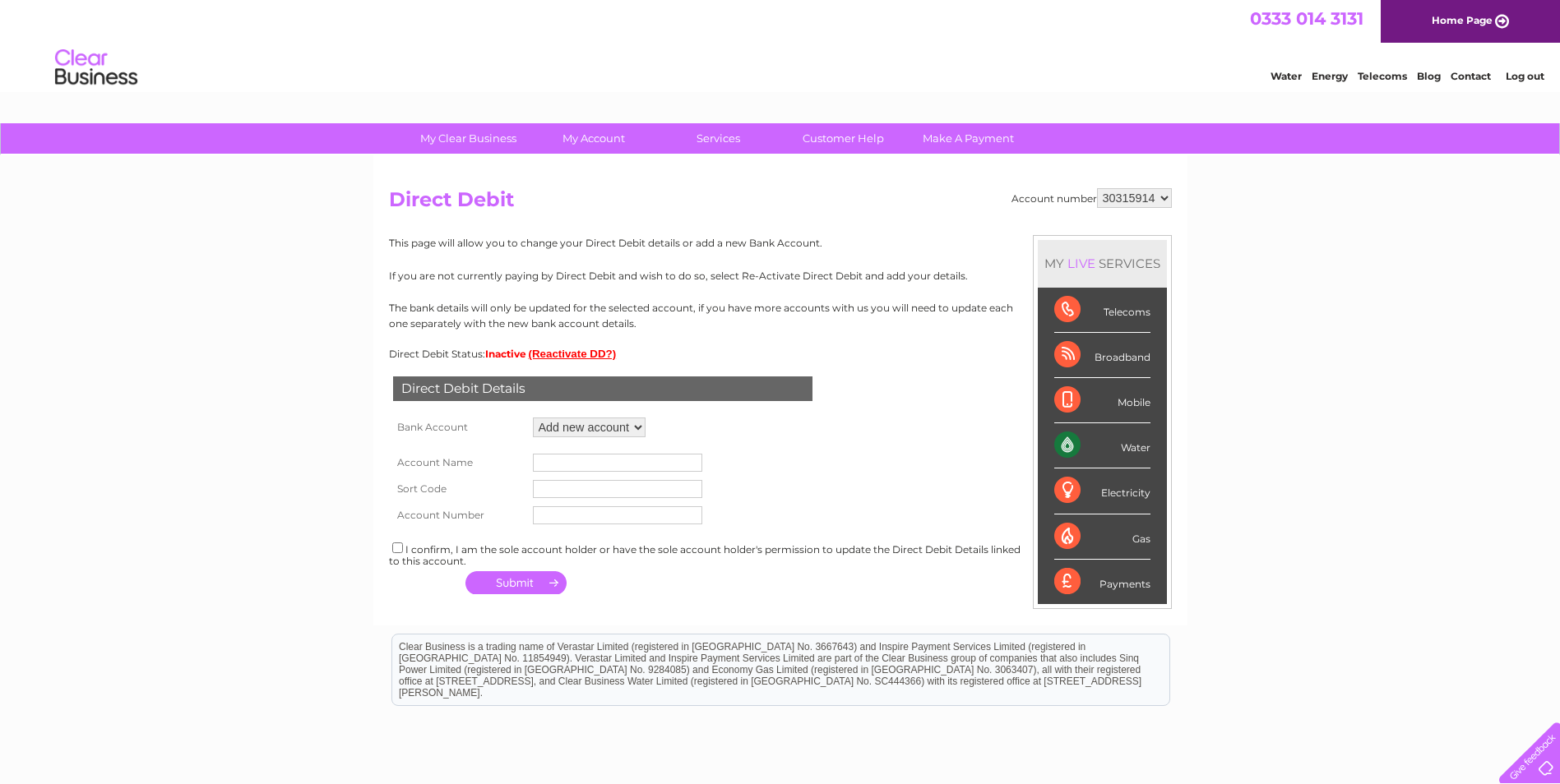
click at [563, 430] on select "Add new account" at bounding box center [589, 427] width 113 height 20
click at [560, 458] on input "text" at bounding box center [617, 463] width 170 height 18
click at [582, 354] on button "(Reactivate DD?)" at bounding box center [572, 354] width 88 height 12
click at [612, 464] on input "text" at bounding box center [617, 463] width 170 height 18
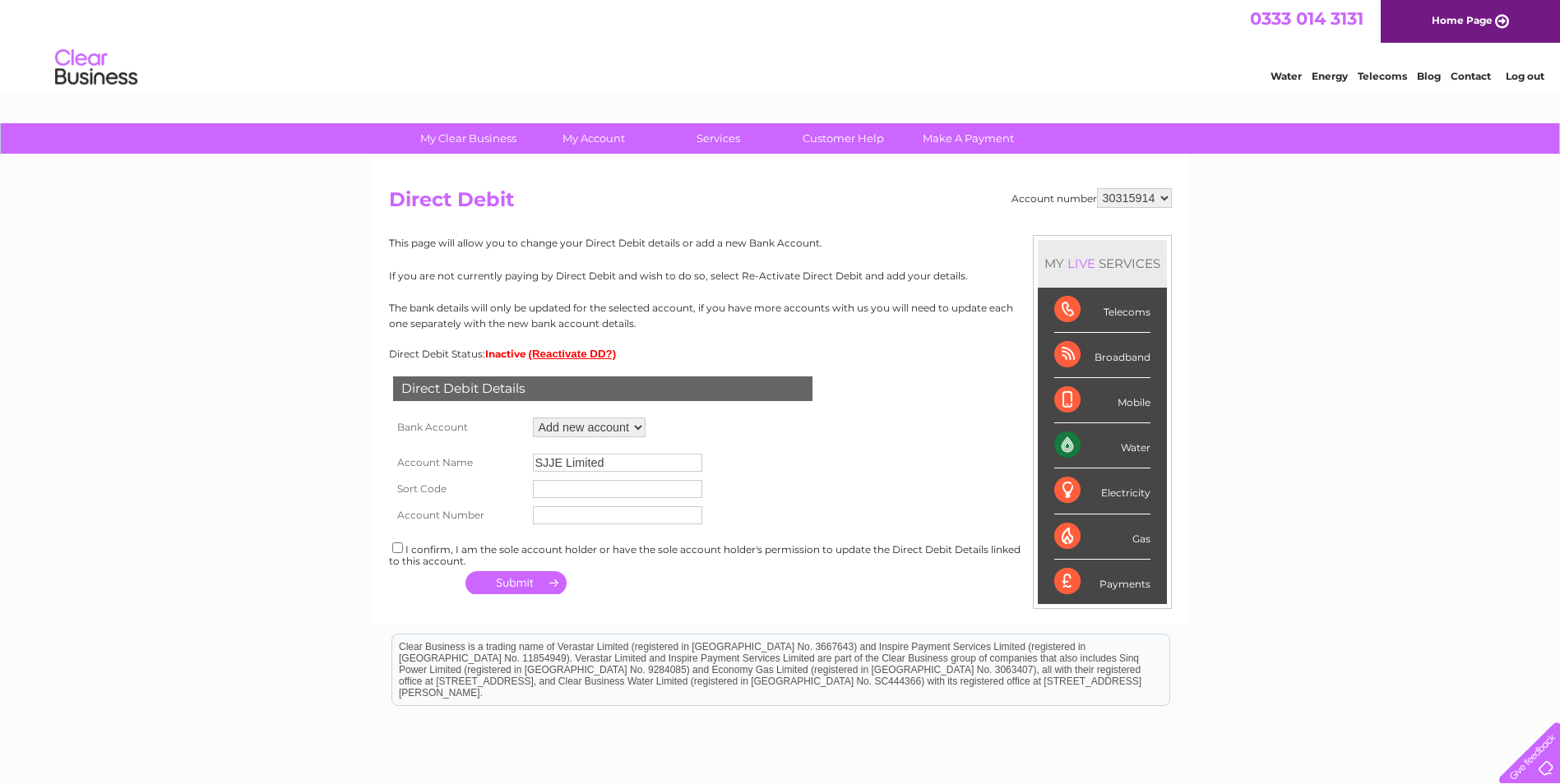
type input "SJJE Limited"
type input "83-24-05"
type input "10864011"
click at [396, 549] on input "checkbox" at bounding box center [397, 547] width 11 height 11
checkbox input "true"
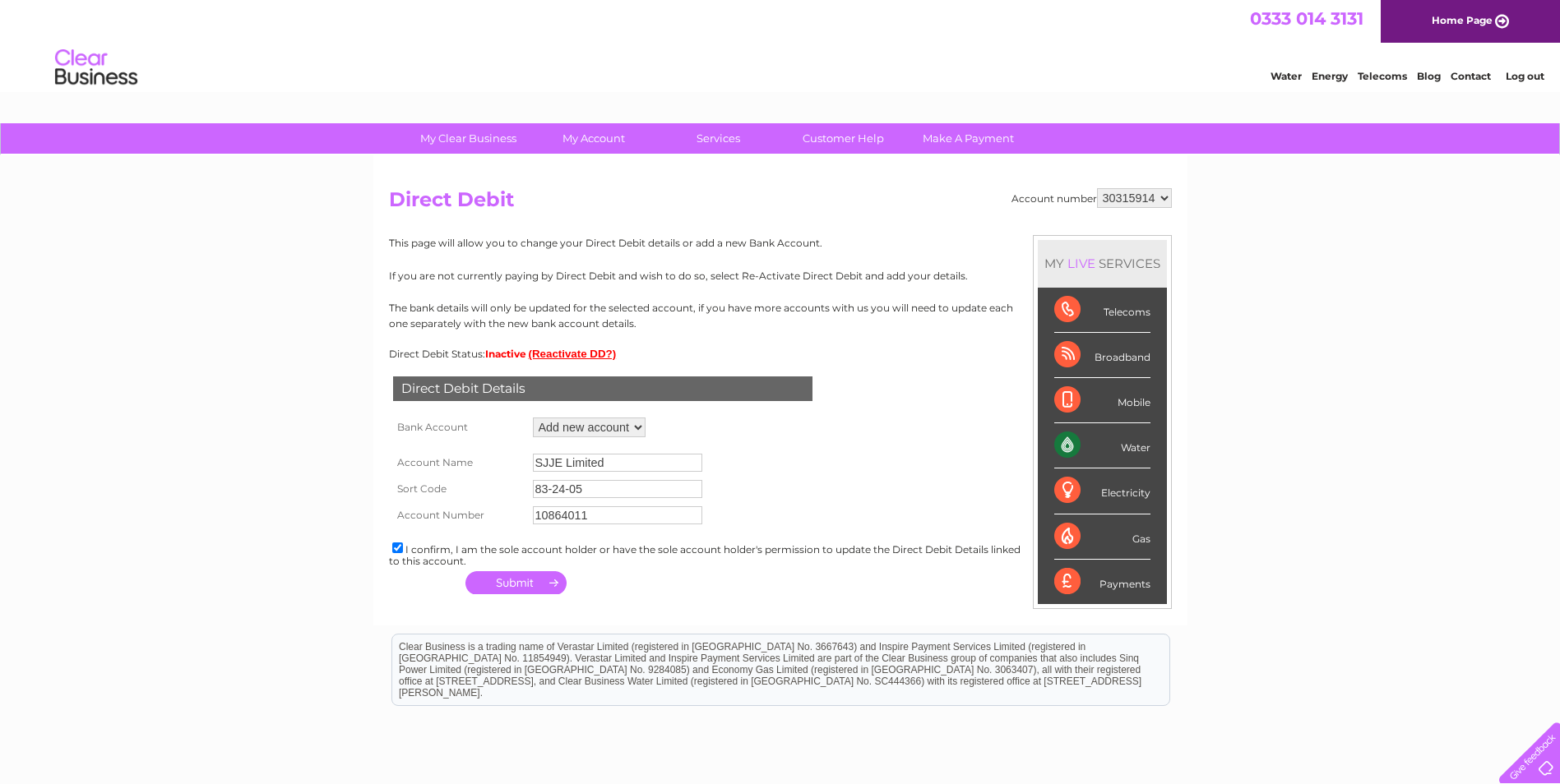
click at [485, 583] on button "button" at bounding box center [516, 582] width 101 height 23
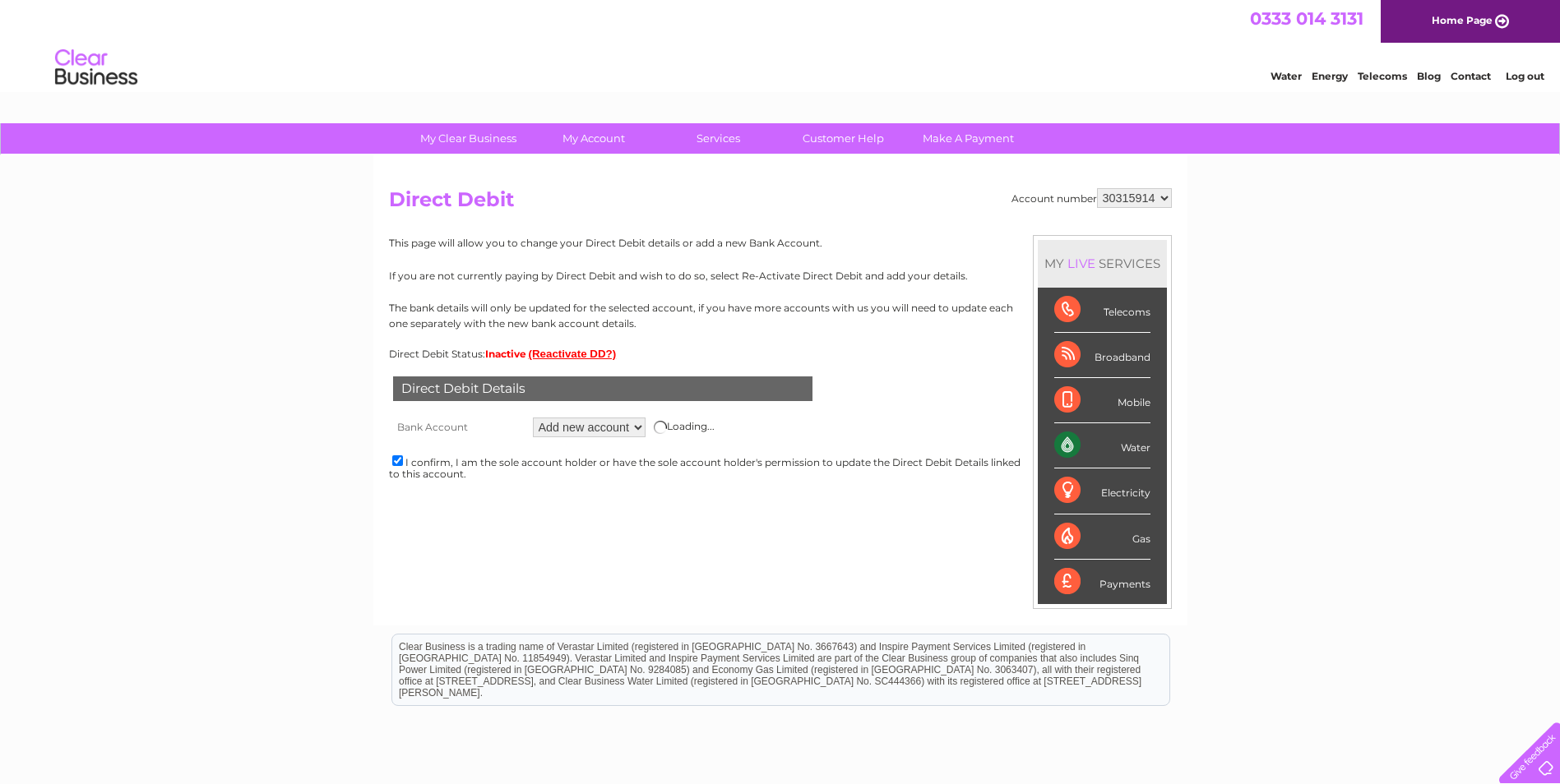
click at [686, 434] on div "Loading..." at bounding box center [683, 426] width 60 height 13
click at [668, 430] on div "Loading..." at bounding box center [683, 426] width 60 height 13
drag, startPoint x: 568, startPoint y: 430, endPoint x: 604, endPoint y: 425, distance: 36.3
click at [569, 430] on select "Add new account" at bounding box center [589, 427] width 113 height 20
click at [623, 422] on select "Add new account" at bounding box center [589, 427] width 113 height 20
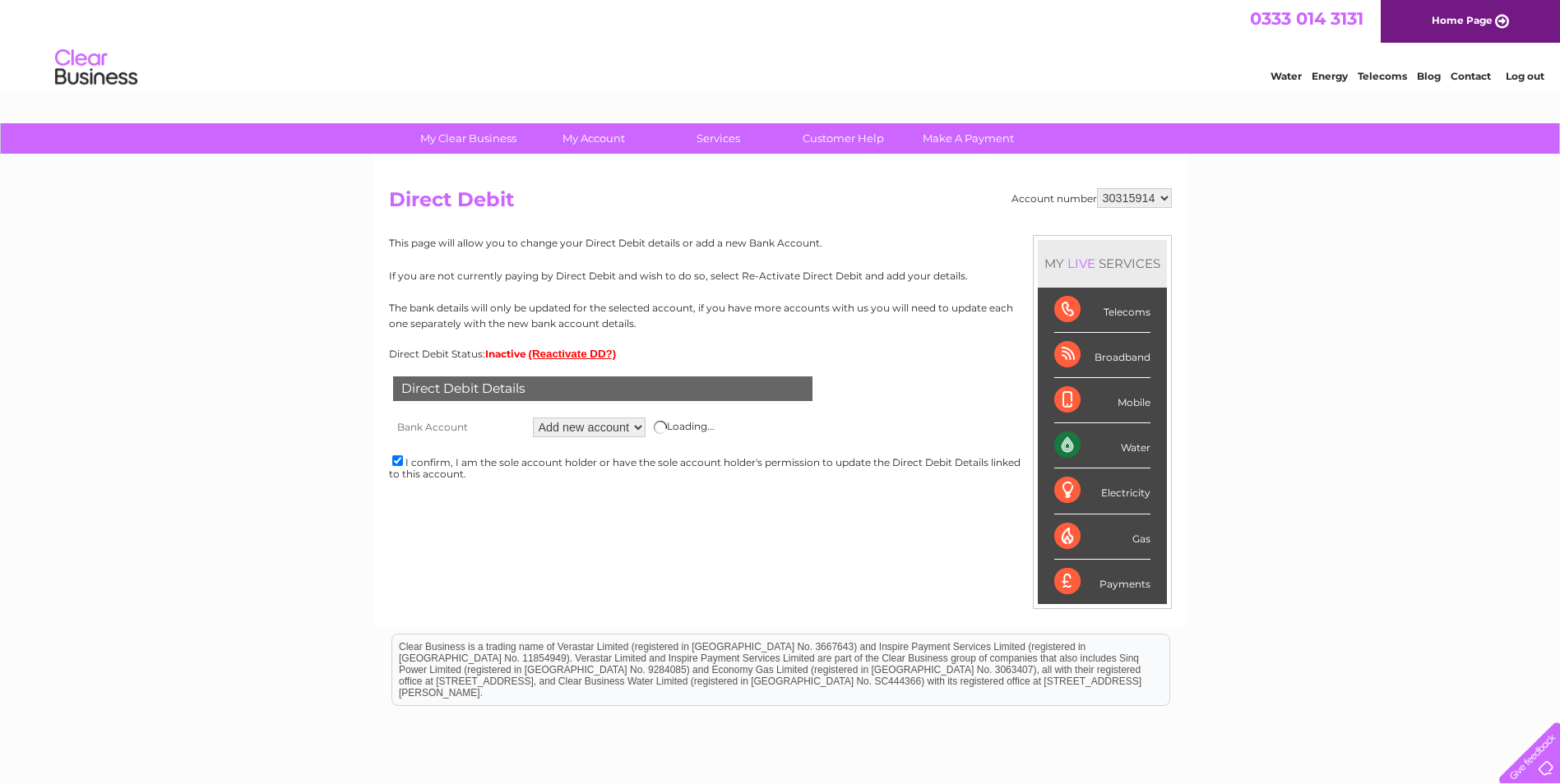
click at [583, 351] on button "(Reactivate DD?)" at bounding box center [572, 354] width 88 height 12
click at [589, 352] on button "(Reactivate DD?)" at bounding box center [572, 354] width 88 height 12
click at [505, 352] on span "Inactive" at bounding box center [505, 354] width 41 height 12
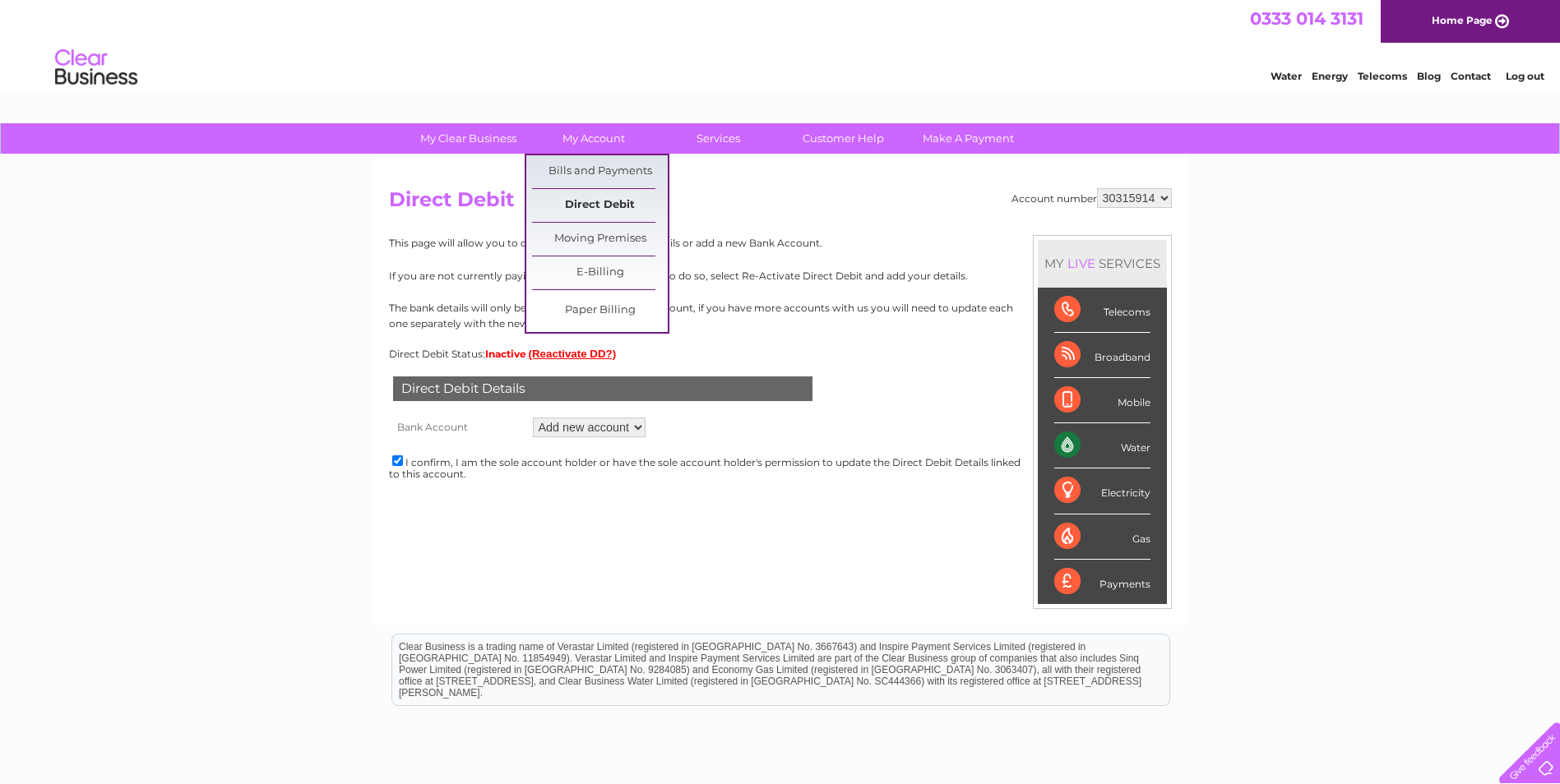
click at [599, 214] on link "Direct Debit" at bounding box center [599, 205] width 136 height 33
click at [596, 198] on link "Direct Debit" at bounding box center [599, 205] width 136 height 33
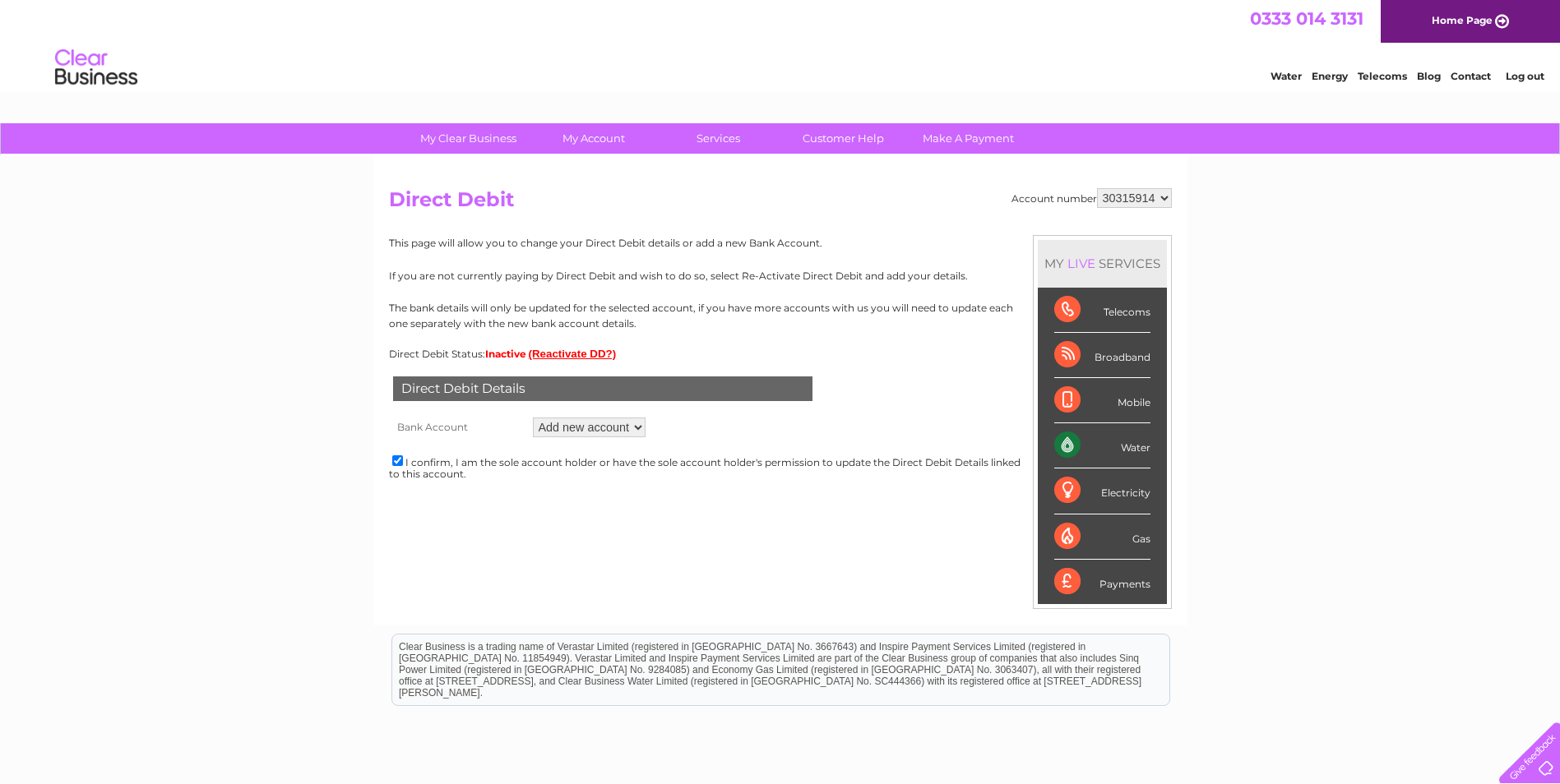
click at [346, 246] on div "My Clear Business Login Details My Details My Preferences Link Account My Accou…" at bounding box center [780, 514] width 1560 height 783
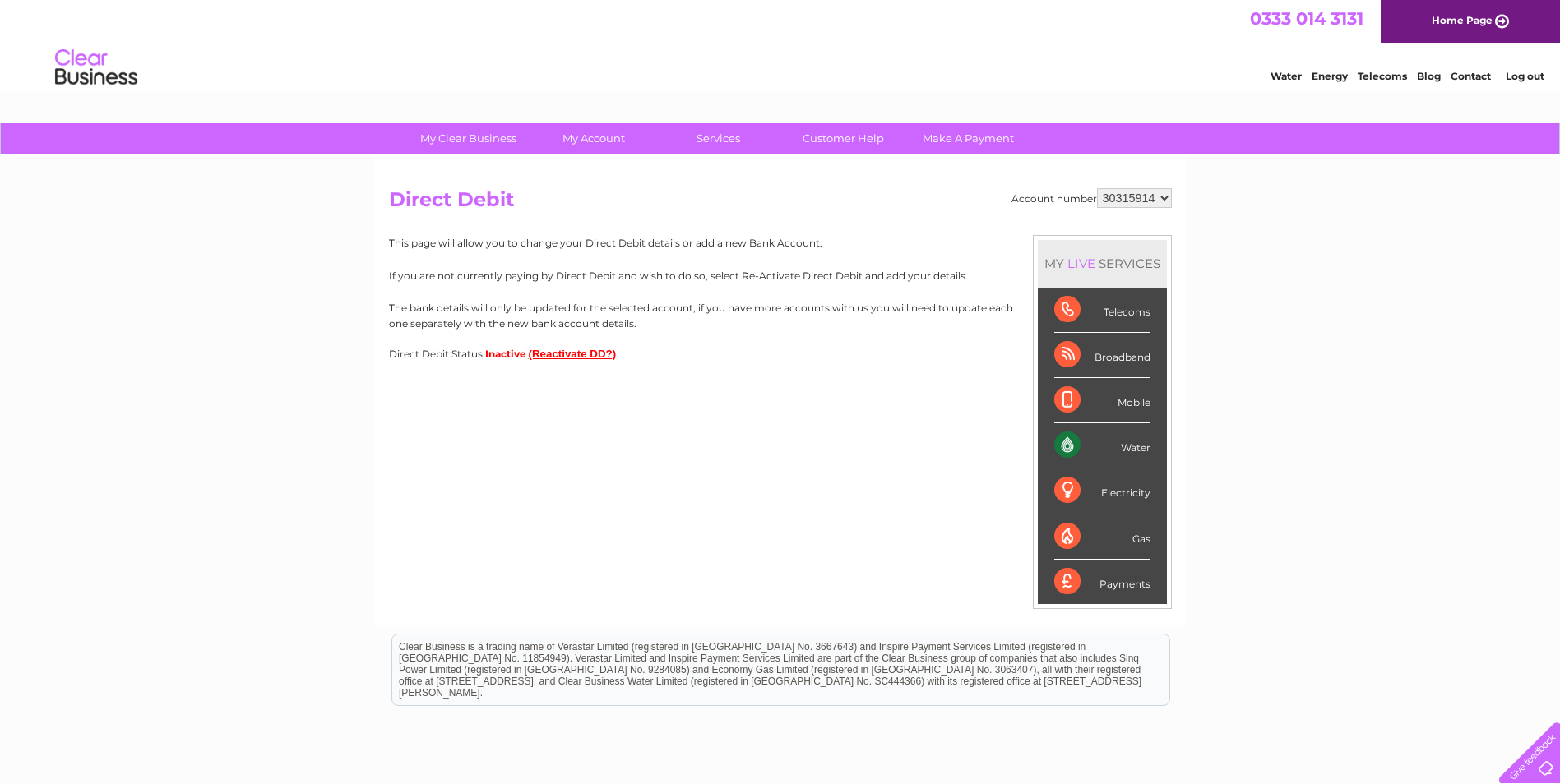
click at [559, 351] on button "(Reactivate DD?)" at bounding box center [572, 354] width 88 height 12
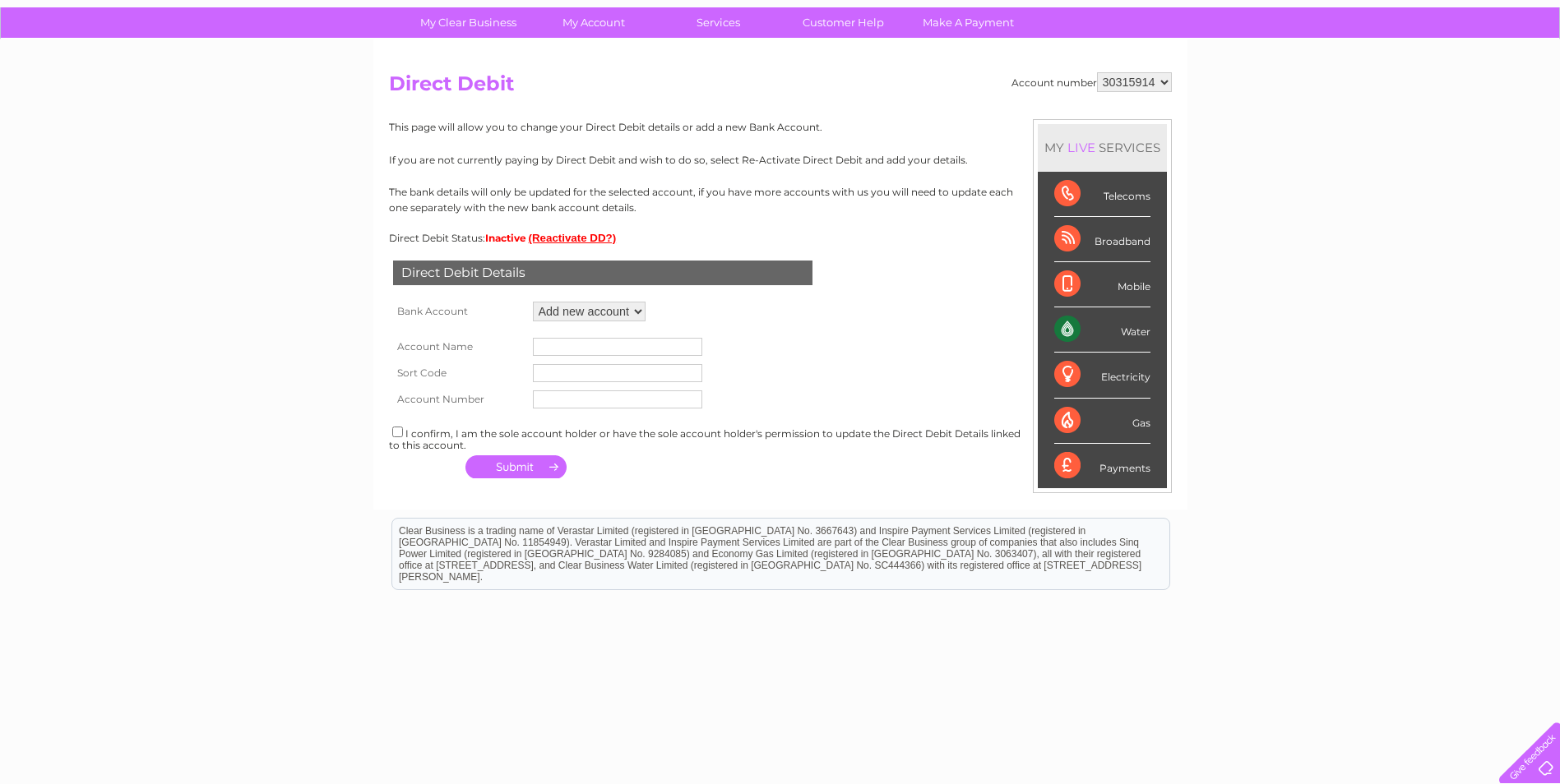
scroll to position [135, 0]
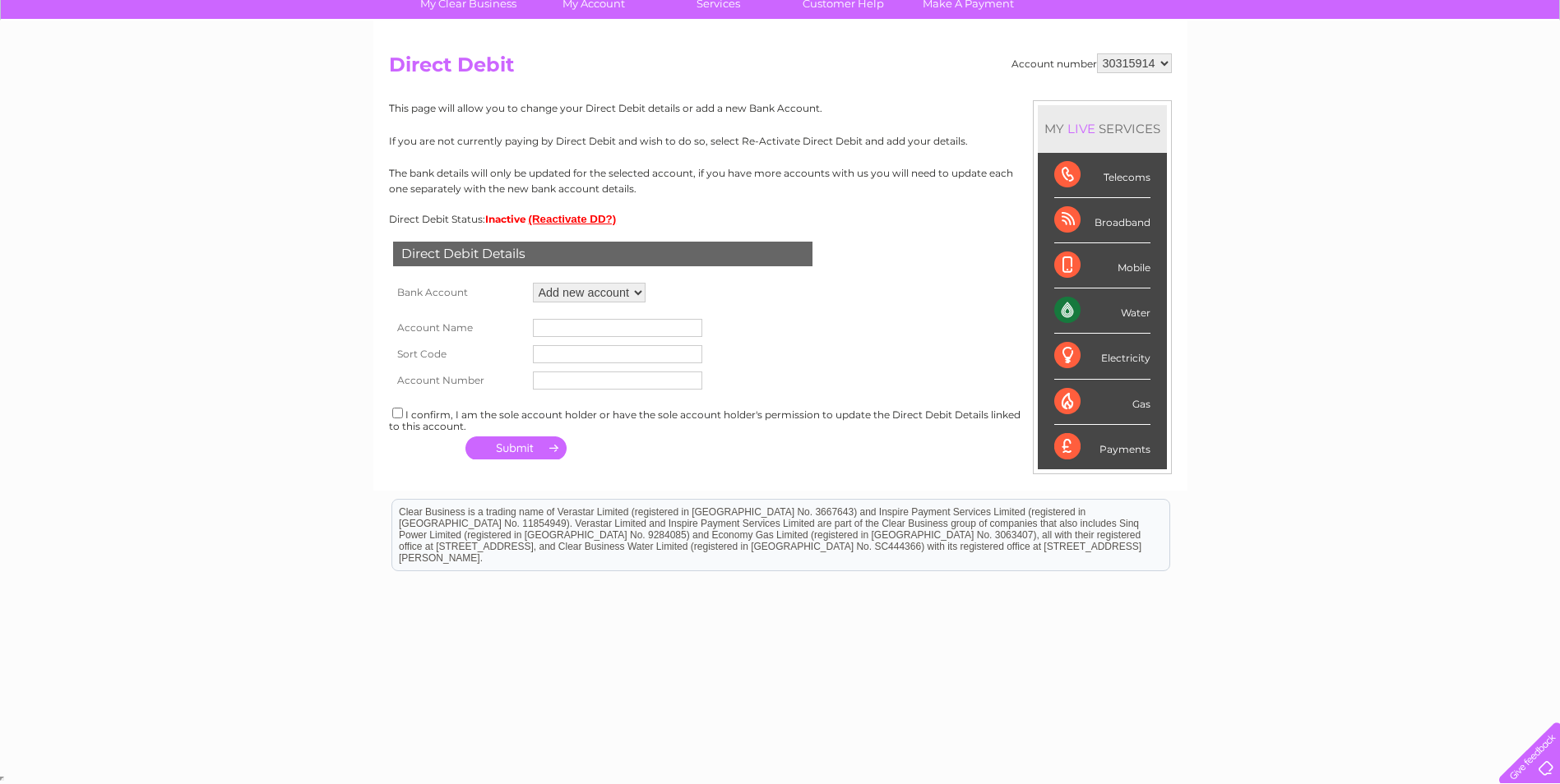
click at [601, 329] on input "text" at bounding box center [617, 328] width 170 height 18
type input "SJJE Limited"
type input "83-24-05"
click at [594, 387] on input "text" at bounding box center [617, 381] width 170 height 18
type input "10864011"
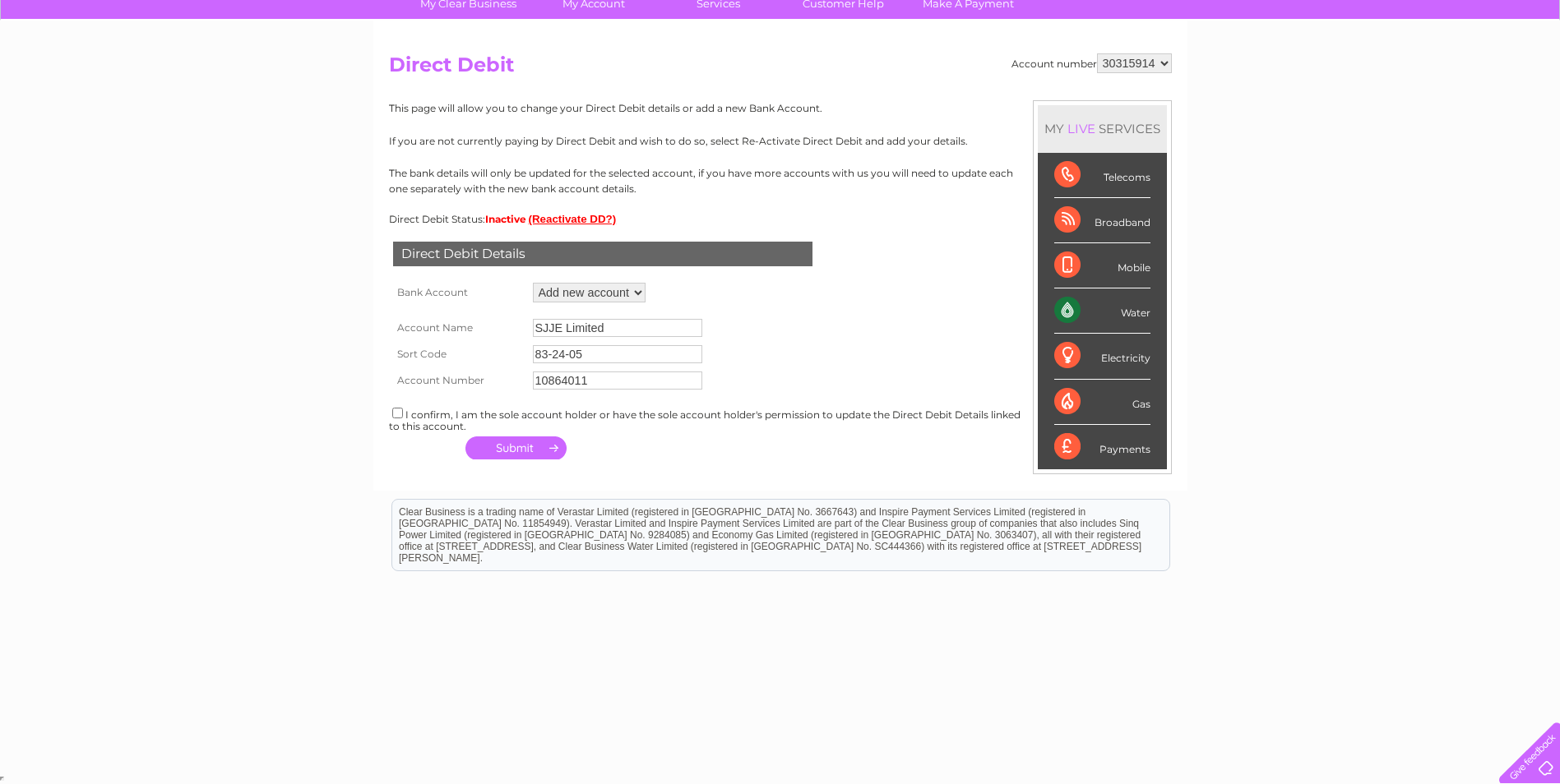
click at [392, 416] on input "checkbox" at bounding box center [397, 412] width 11 height 11
checkbox input "true"
click at [525, 450] on button "button" at bounding box center [516, 447] width 101 height 23
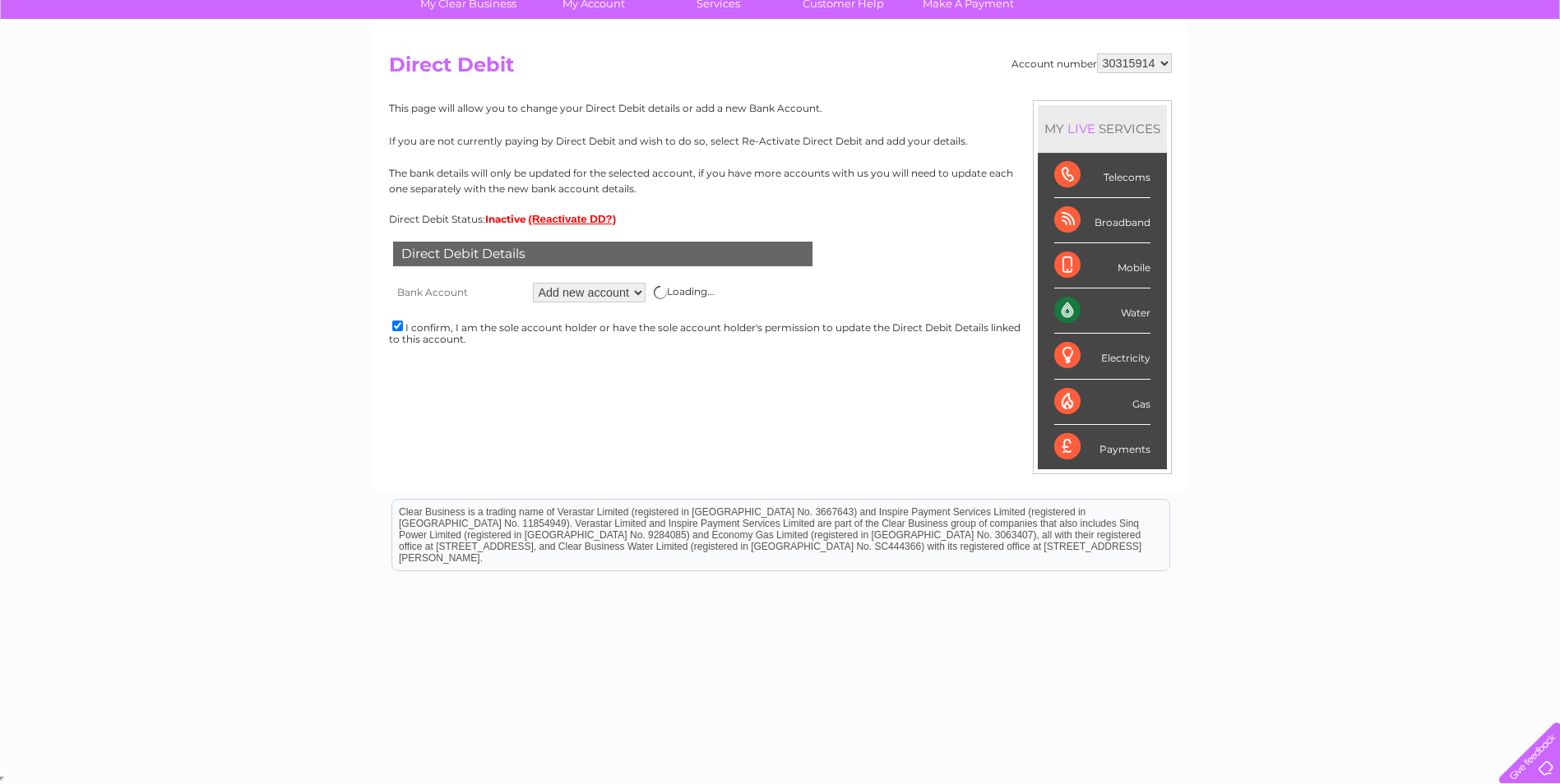
scroll to position [0, 0]
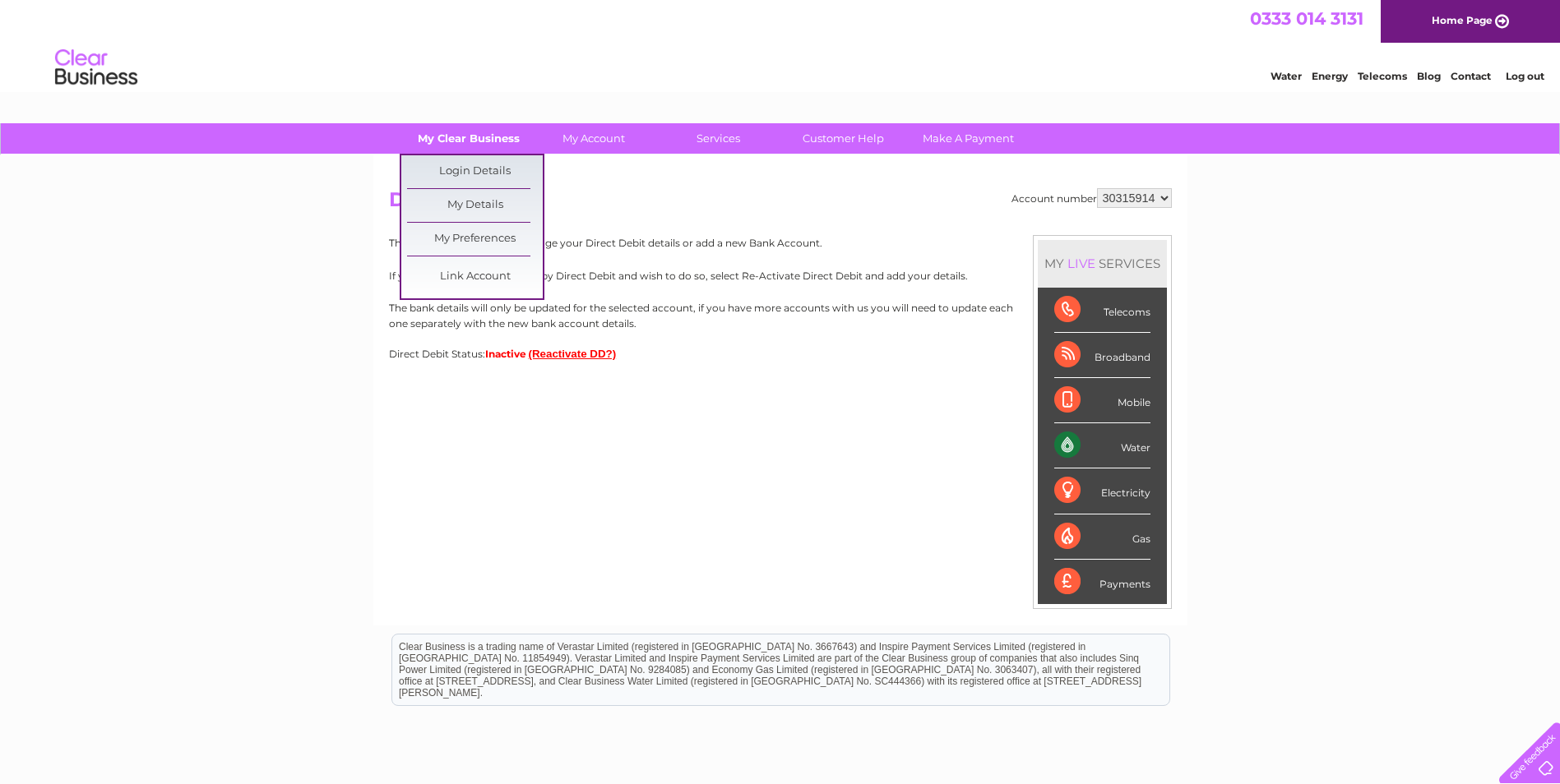
click at [508, 139] on link "My Clear Business" at bounding box center [468, 138] width 136 height 31
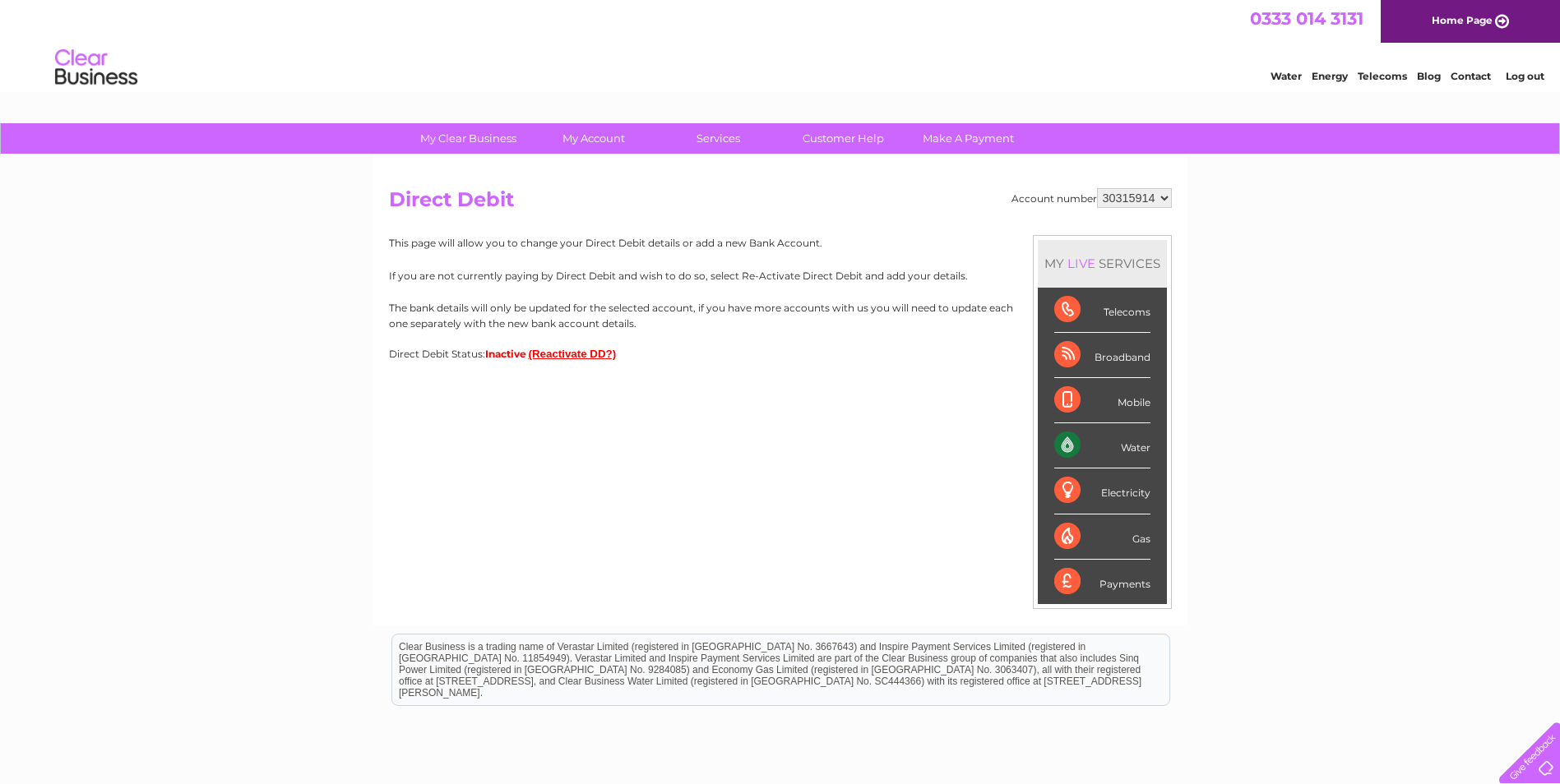
click at [1135, 188] on select "1053453 30315914" at bounding box center [1134, 198] width 74 height 20
select select "1053453"
click at [1097, 188] on select "1053453 30315914" at bounding box center [1134, 198] width 74 height 20
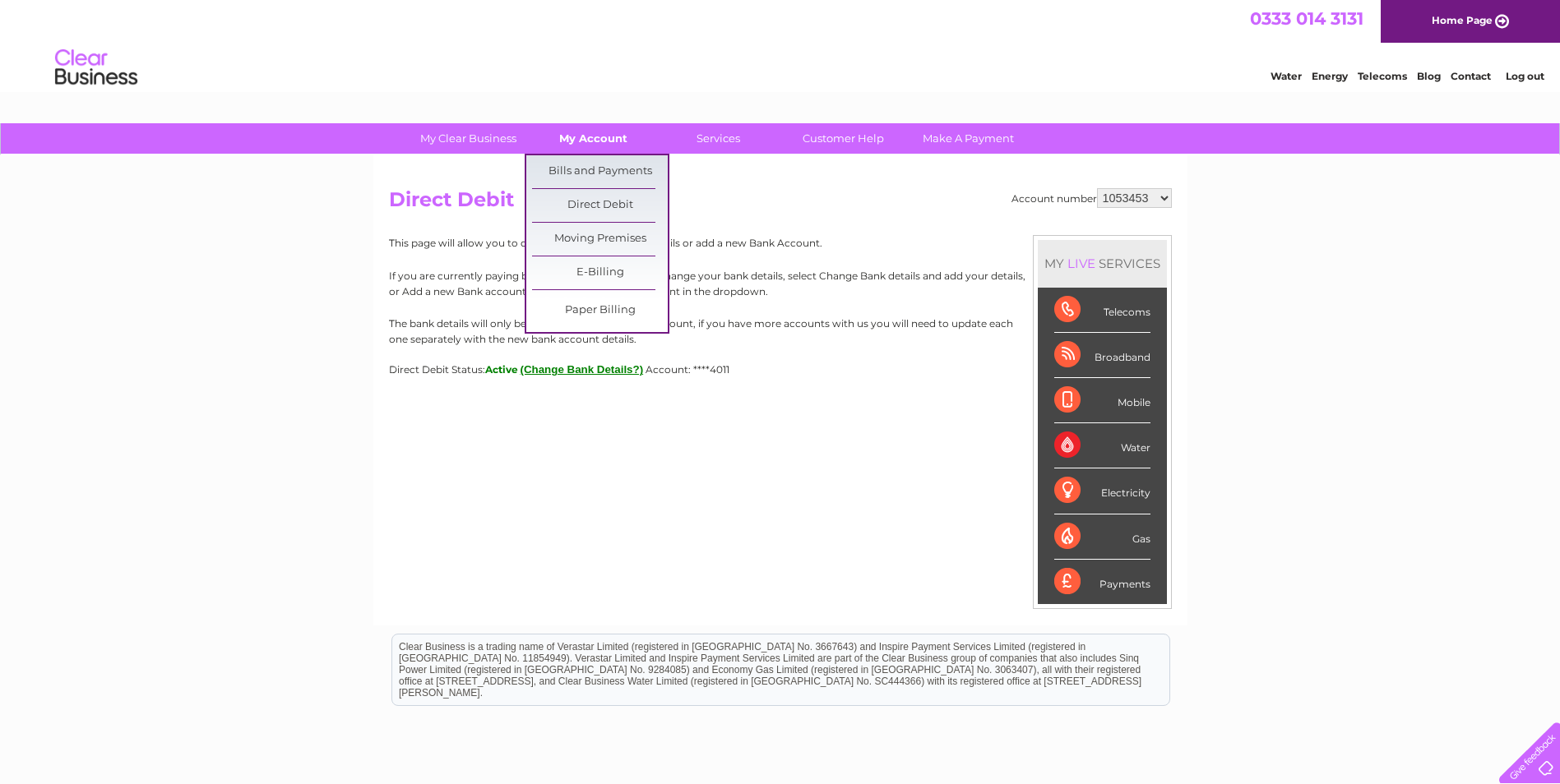
click at [597, 138] on link "My Account" at bounding box center [593, 138] width 136 height 31
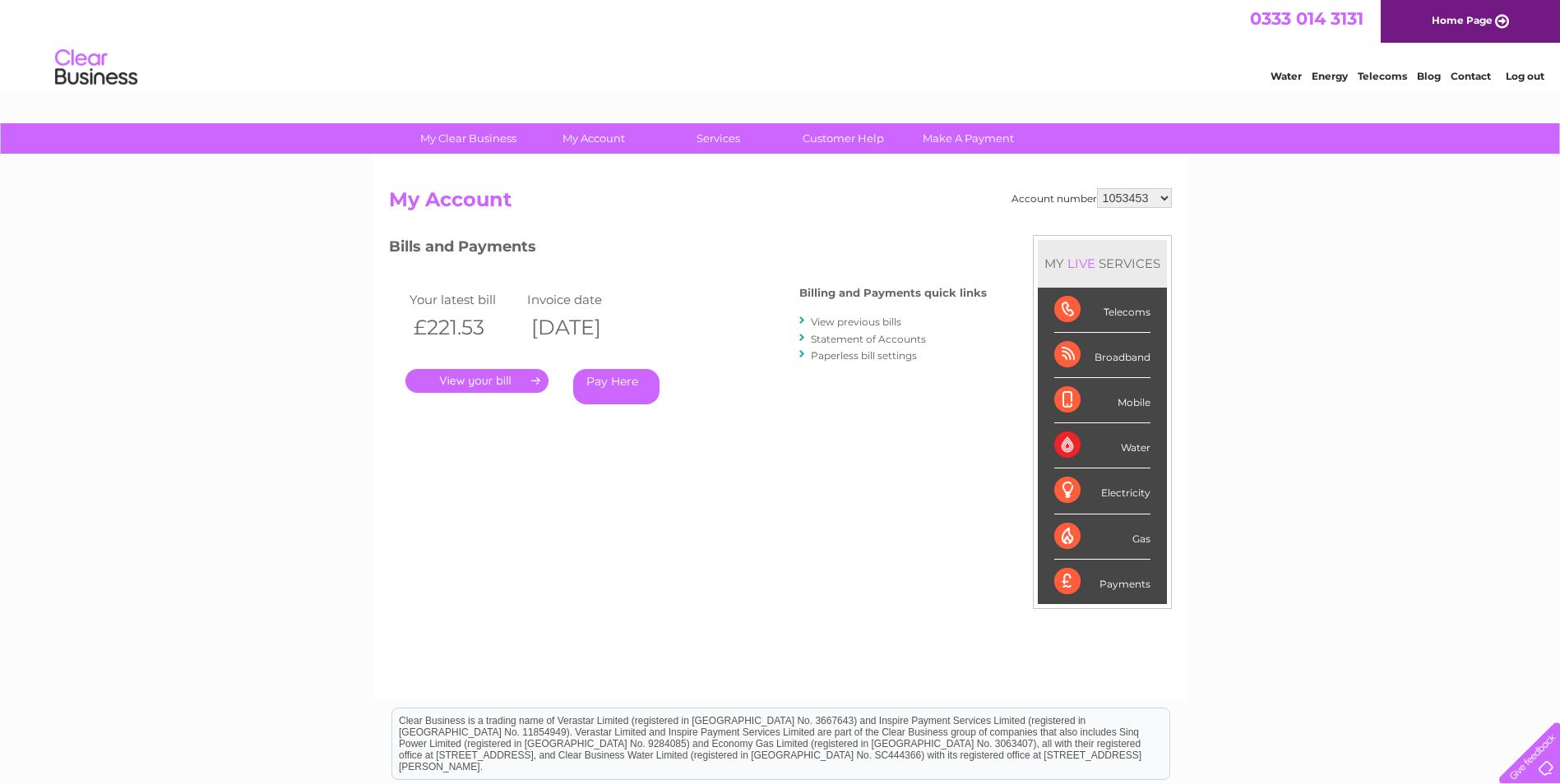
click at [1112, 190] on select "1053453 30315914" at bounding box center [1134, 198] width 74 height 20
select select "30315914"
click at [1097, 188] on select "1053453 30315914" at bounding box center [1134, 198] width 74 height 20
click at [1518, 70] on link "Log out" at bounding box center [1524, 75] width 39 height 12
